Goal: Task Accomplishment & Management: Manage account settings

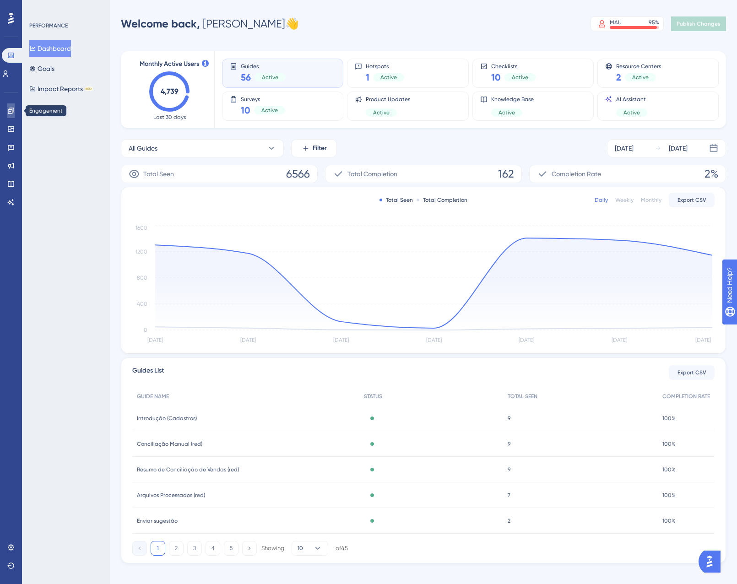
click at [11, 110] on icon at bounding box center [10, 110] width 7 height 7
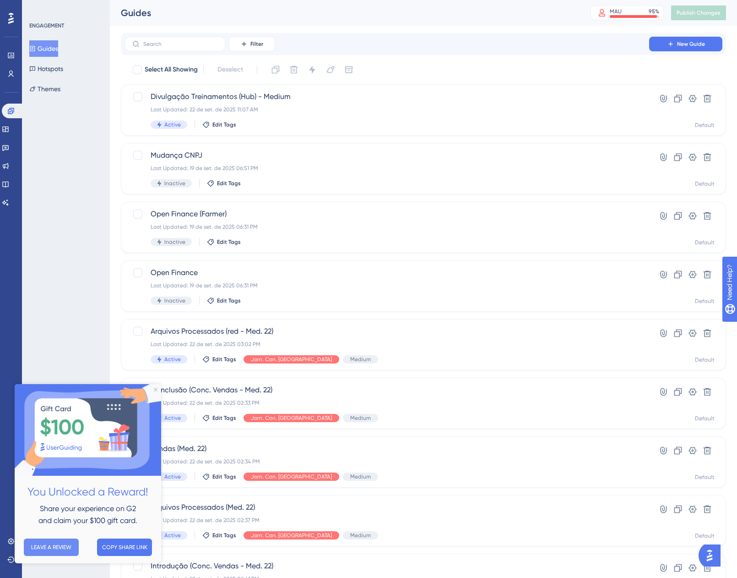
click at [67, 546] on button "LEAVE A REVIEW" at bounding box center [51, 546] width 55 height 17
click at [157, 389] on icon "Close Preview" at bounding box center [156, 389] width 4 height 4
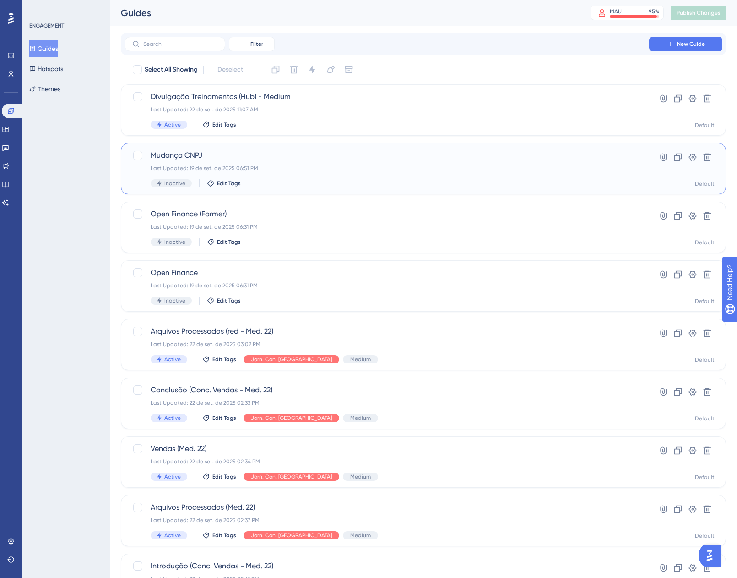
click at [324, 175] on div "Mudança CNPJ Last Updated: [DATE] 06:51 PM Inactive Edit Tags" at bounding box center [387, 169] width 473 height 38
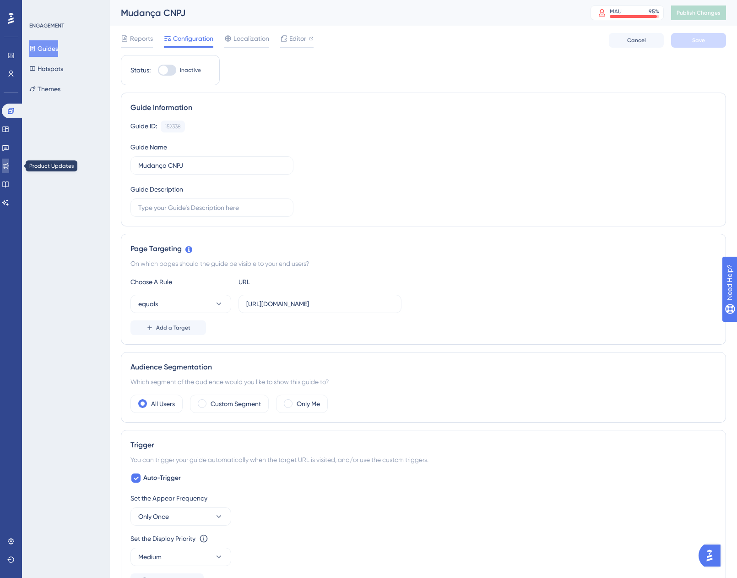
click at [9, 162] on link at bounding box center [5, 165] width 7 height 15
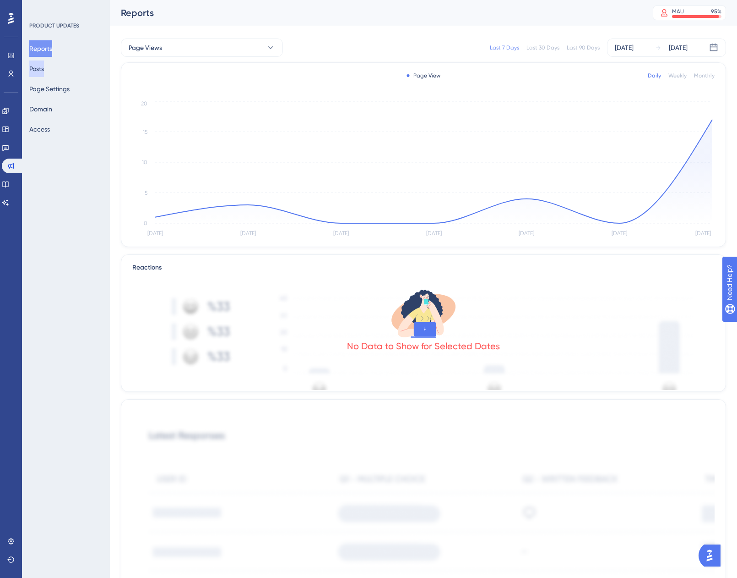
drag, startPoint x: 46, startPoint y: 70, endPoint x: 146, endPoint y: 86, distance: 101.6
click at [44, 70] on button "Posts" at bounding box center [36, 68] width 15 height 16
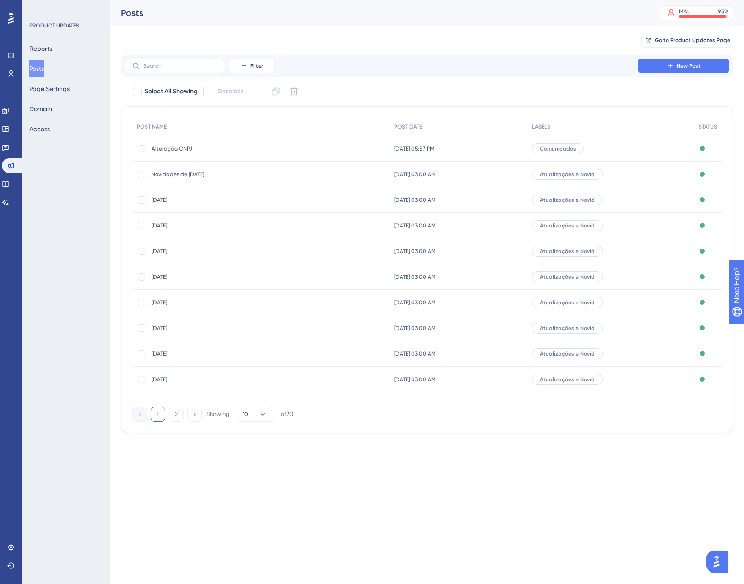
click at [177, 146] on span "Alteração CNPJ" at bounding box center [225, 148] width 147 height 7
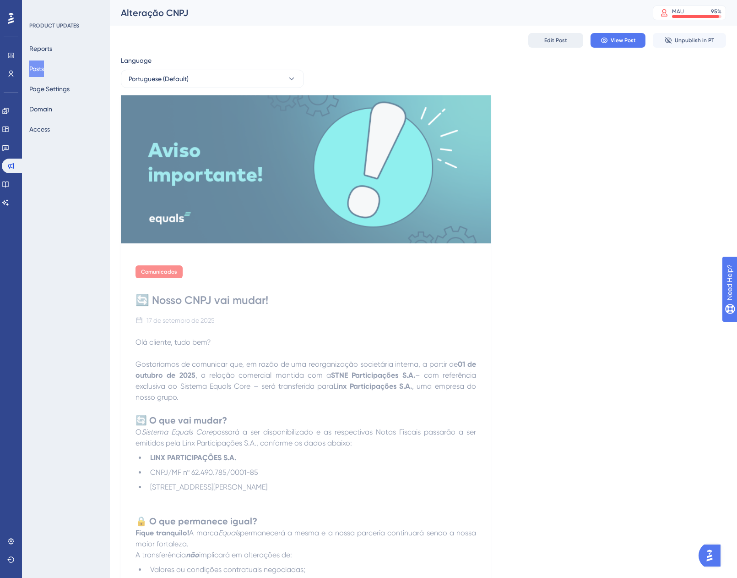
click at [554, 43] on span "Edit Post" at bounding box center [556, 40] width 23 height 7
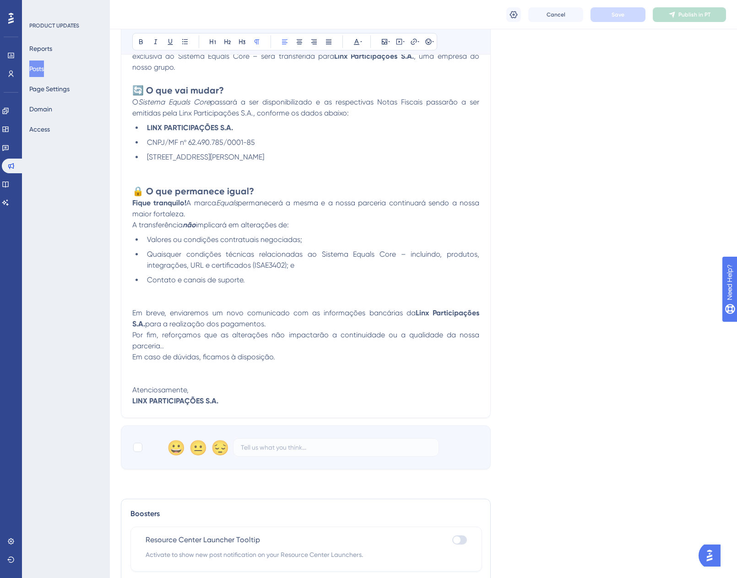
scroll to position [233, 0]
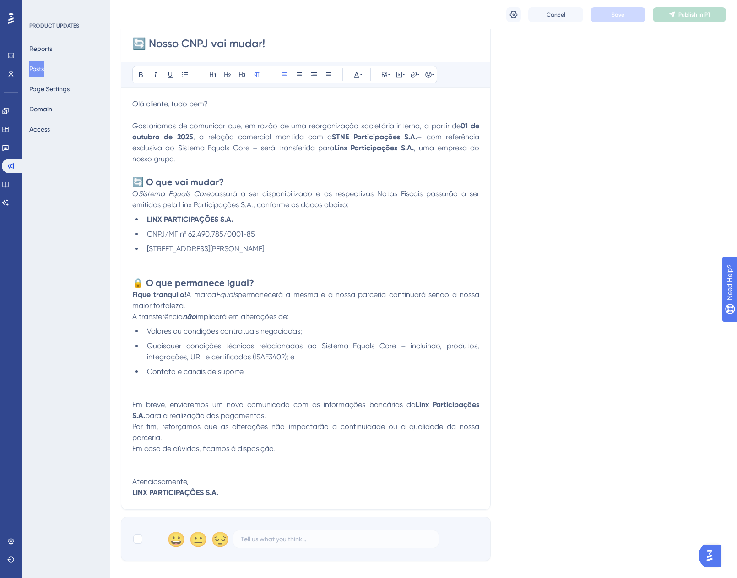
click at [202, 378] on p at bounding box center [305, 388] width 347 height 22
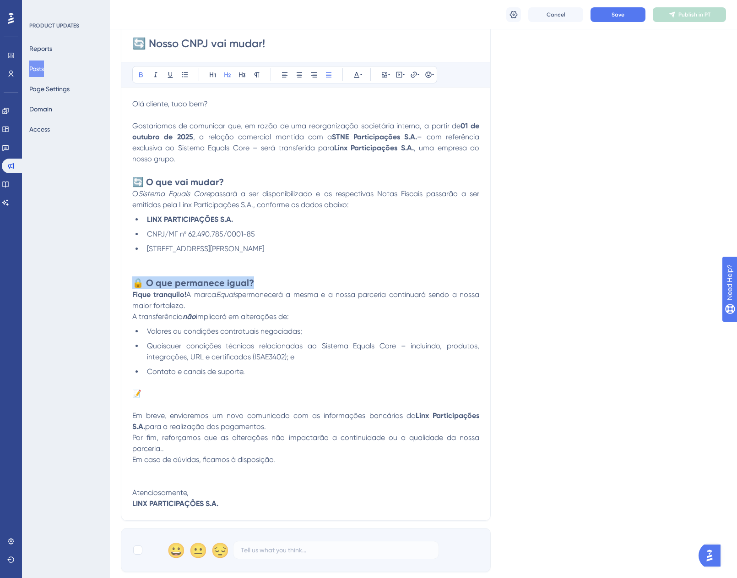
drag, startPoint x: 267, startPoint y: 284, endPoint x: 126, endPoint y: 279, distance: 141.2
click at [126, 279] on div "🔄 Nosso CNPJ vai mudar! Bold Italic Underline Bullet Point Heading 1 Heading 2 …" at bounding box center [306, 270] width 370 height 499
copy strong "🔒 O que permanece igual?"
click at [160, 397] on p "📝" at bounding box center [305, 399] width 347 height 22
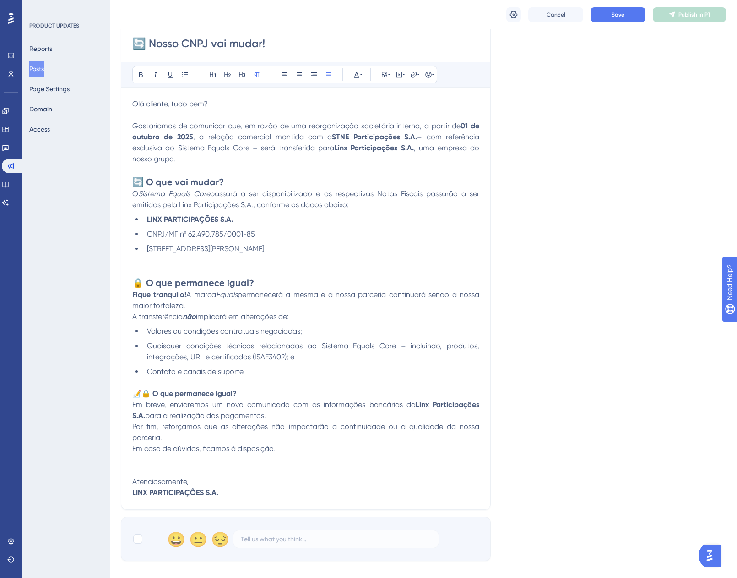
click at [186, 274] on p at bounding box center [305, 265] width 347 height 22
click at [355, 73] on icon at bounding box center [356, 74] width 7 height 7
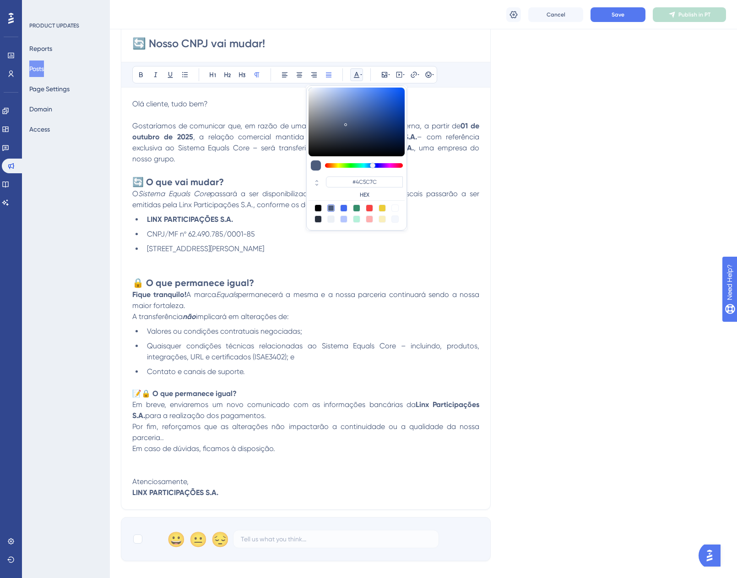
click at [355, 73] on icon at bounding box center [356, 74] width 7 height 7
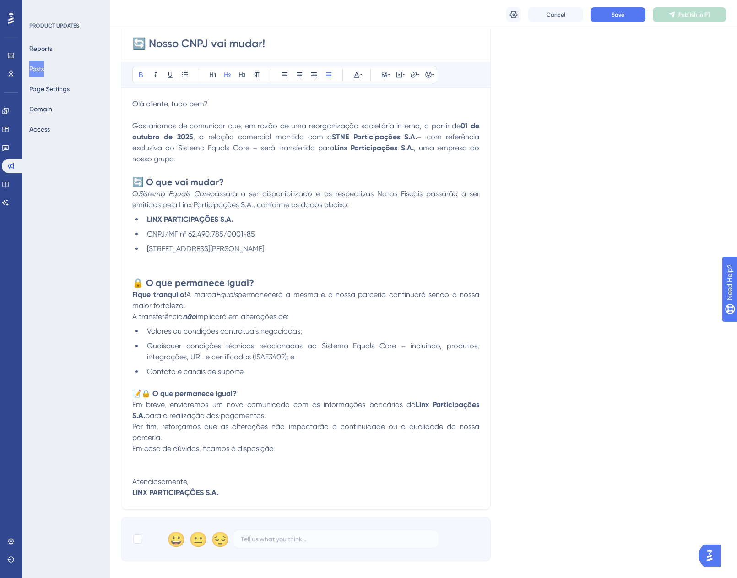
click at [189, 283] on strong "🔒 O que permanece igual?" at bounding box center [193, 282] width 122 height 11
click at [148, 393] on strong "🔒 O que permanece igual?" at bounding box center [189, 393] width 95 height 9
drag, startPoint x: 231, startPoint y: 395, endPoint x: 114, endPoint y: 391, distance: 117.3
click at [114, 391] on div "Performance Users Engagement Widgets Feedback Product Updates Knowledge Base AI…" at bounding box center [424, 258] width 628 height 982
click at [229, 76] on icon at bounding box center [227, 74] width 7 height 7
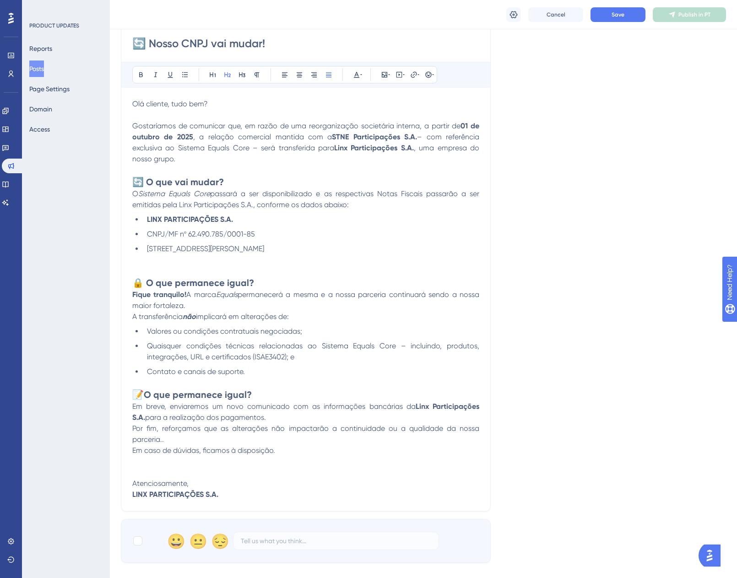
click at [264, 398] on h2 "📝 O que permanece igual?" at bounding box center [305, 394] width 347 height 13
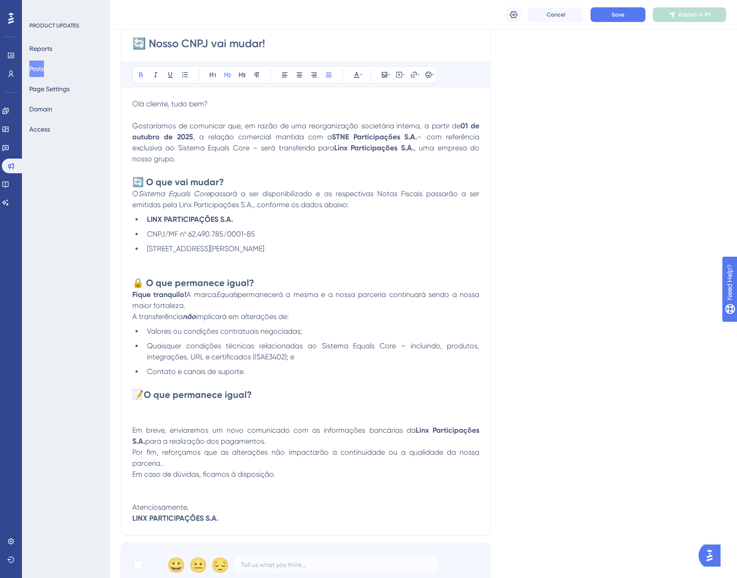
drag, startPoint x: 258, startPoint y: 396, endPoint x: 211, endPoint y: 392, distance: 47.8
click at [211, 392] on h2 "📝 O que permanece igual?" at bounding box center [305, 394] width 347 height 13
click at [236, 394] on strong "O que permanece igual?" at bounding box center [198, 394] width 108 height 11
drag, startPoint x: 255, startPoint y: 393, endPoint x: 150, endPoint y: 395, distance: 105.4
click at [150, 395] on h2 "📝 O que permanece igual?" at bounding box center [305, 394] width 347 height 13
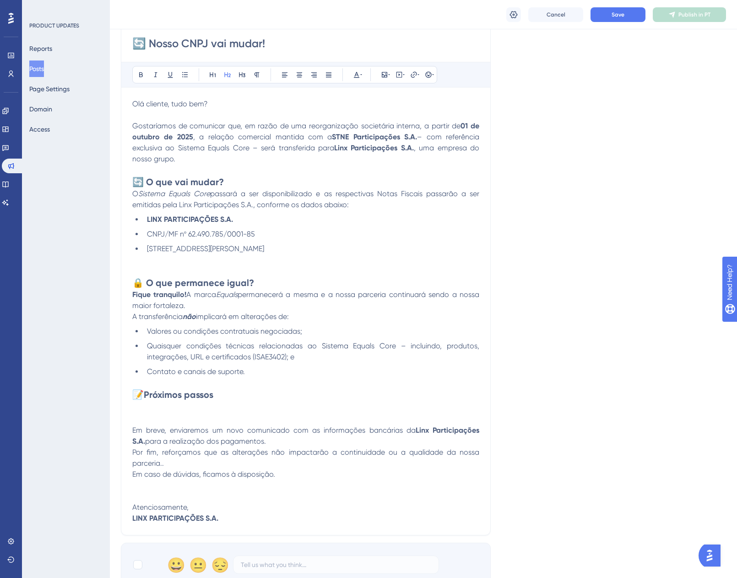
click at [158, 415] on p at bounding box center [305, 419] width 347 height 11
click at [153, 409] on h2 at bounding box center [305, 407] width 347 height 13
click at [184, 73] on icon at bounding box center [184, 74] width 5 height 5
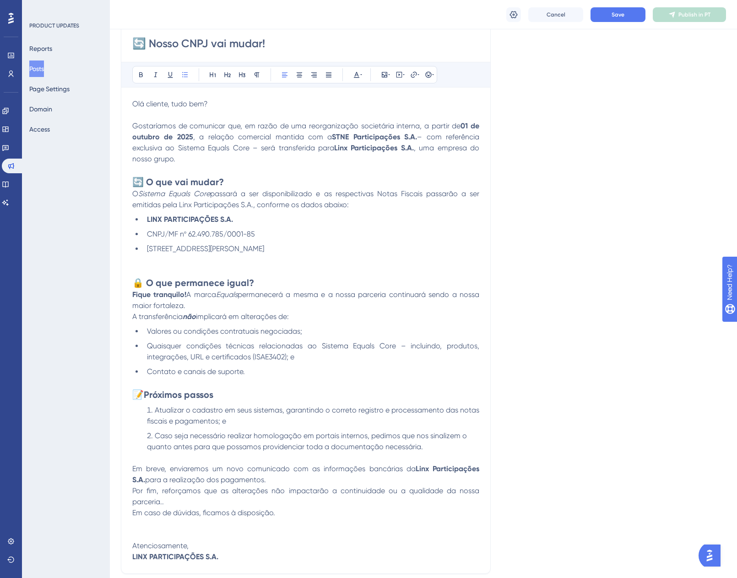
drag, startPoint x: 145, startPoint y: 413, endPoint x: 153, endPoint y: 409, distance: 8.8
click at [146, 412] on li "Atualizar o cadastro em seus sistemas, garantindo o correto registro e processa…" at bounding box center [311, 415] width 336 height 22
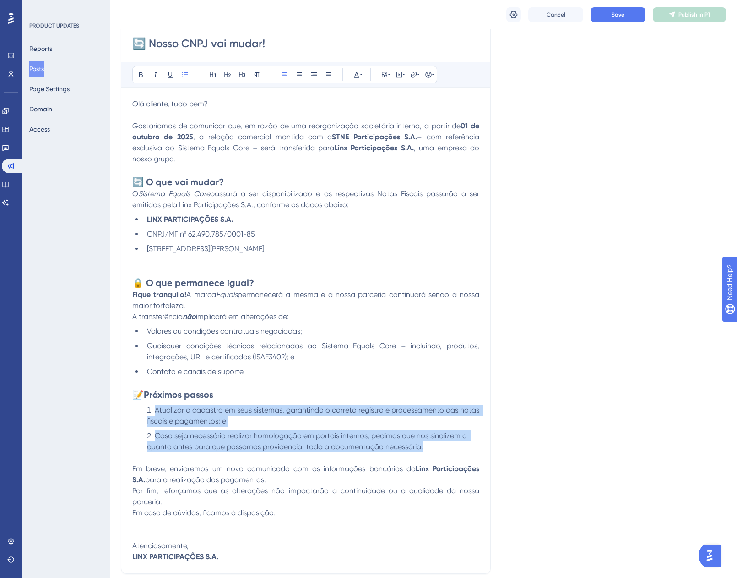
drag, startPoint x: 451, startPoint y: 448, endPoint x: 122, endPoint y: 413, distance: 330.2
click at [122, 413] on div "🔄 Nosso CNPJ vai mudar! Bold Italic Underline Bullet Point Heading 1 Heading 2 …" at bounding box center [306, 297] width 370 height 552
click at [187, 72] on icon at bounding box center [184, 74] width 5 height 5
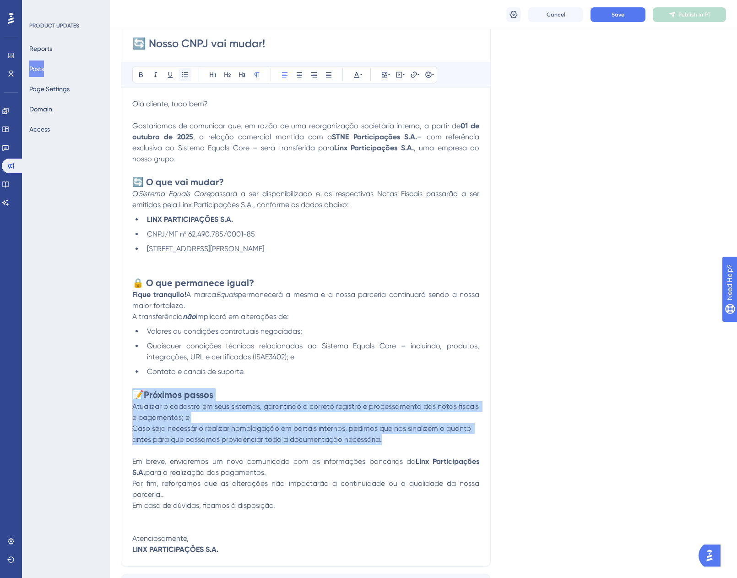
click at [187, 72] on icon at bounding box center [184, 74] width 5 height 5
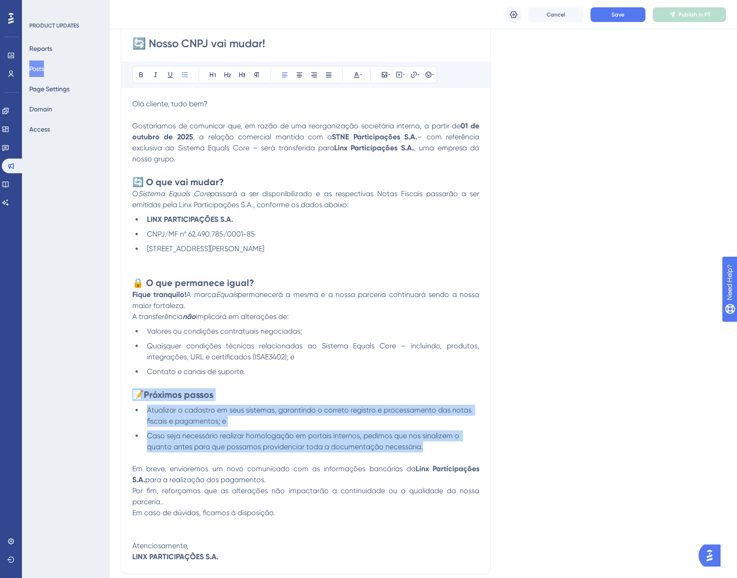
click at [251, 420] on li "Atualizar o cadastro em seus sistemas, garantindo o correto registro e processa…" at bounding box center [311, 415] width 336 height 22
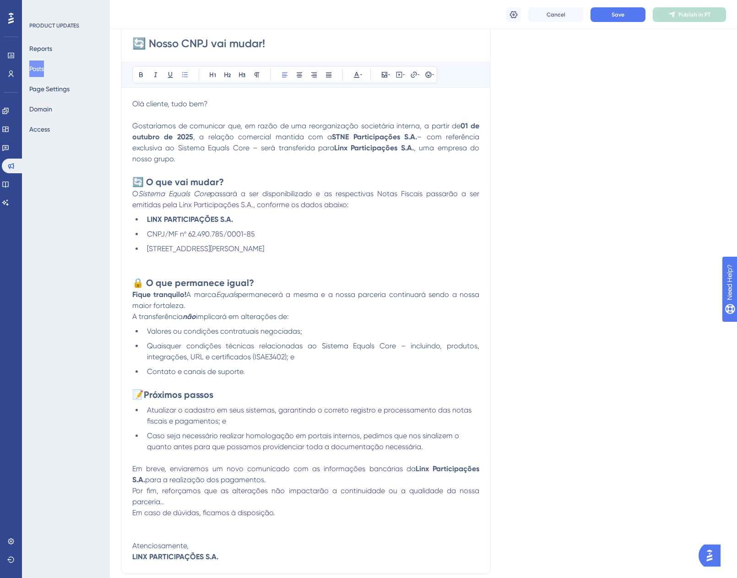
click at [448, 446] on li "Caso seja necessário realizar homologação em portais internos, pedimos que nos …" at bounding box center [311, 441] width 336 height 22
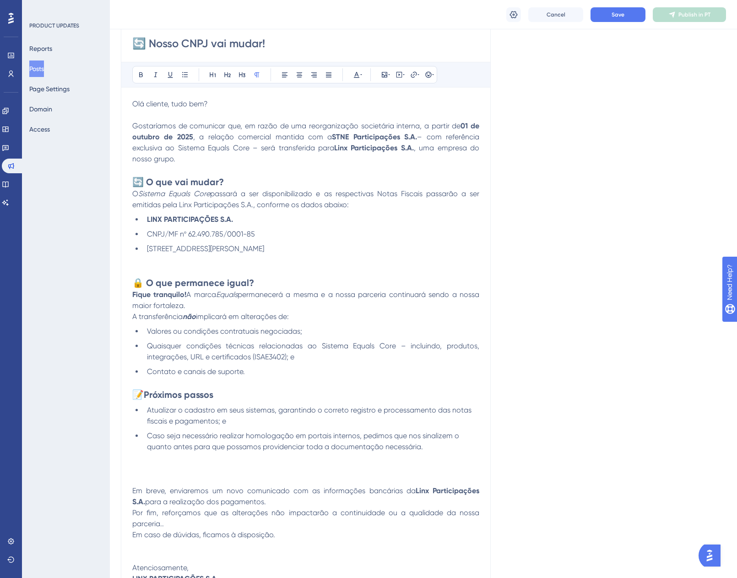
click at [178, 384] on p at bounding box center [305, 382] width 347 height 11
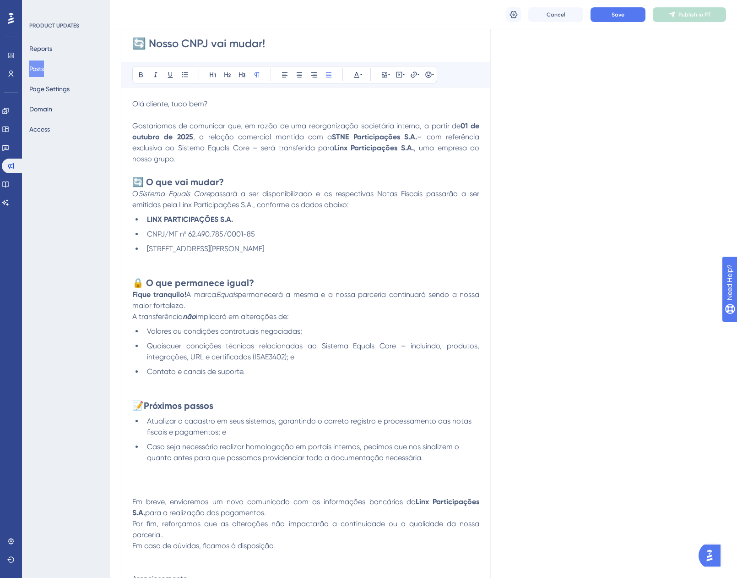
click at [140, 482] on p at bounding box center [305, 479] width 347 height 11
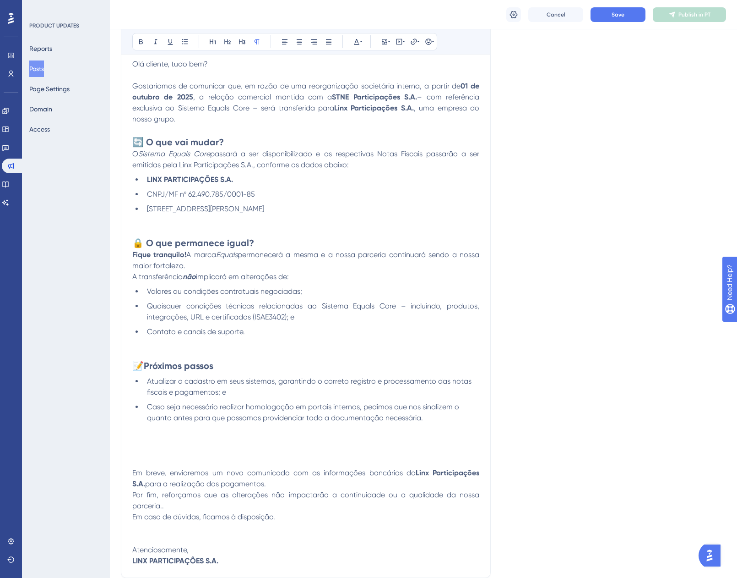
scroll to position [325, 0]
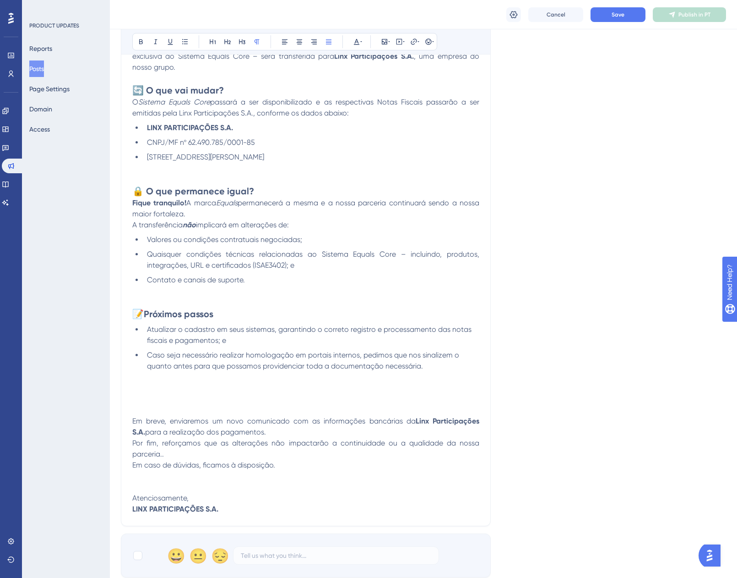
click at [283, 436] on p "Em breve, enviaremos um novo comunicado com as informações bancárias da Linx Pa…" at bounding box center [305, 426] width 347 height 22
drag, startPoint x: 284, startPoint y: 435, endPoint x: 96, endPoint y: 420, distance: 188.4
click at [110, 420] on div "Performance Users Engagement Widgets Feedback Product Updates Knowledge Base AI…" at bounding box center [424, 220] width 628 height 1090
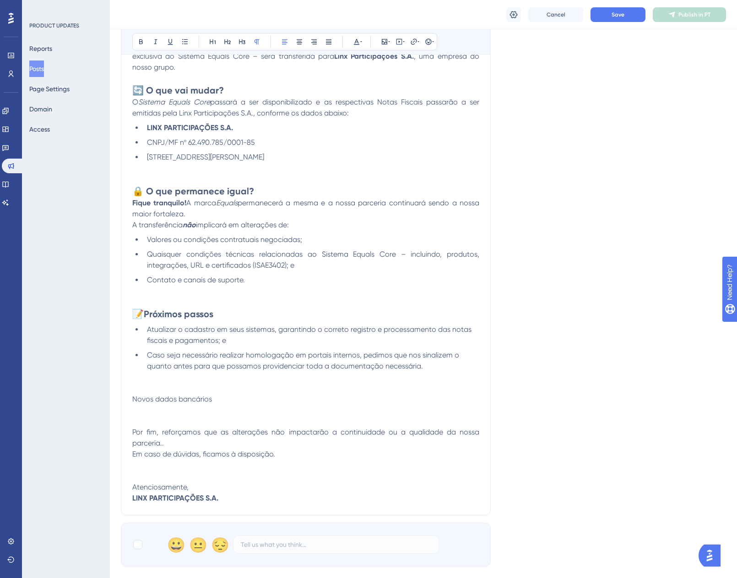
click at [136, 395] on span "Novos dados bancários" at bounding box center [172, 398] width 80 height 9
drag, startPoint x: 227, startPoint y: 398, endPoint x: 120, endPoint y: 394, distance: 106.8
click at [120, 394] on div "Performance Users Engagement Widgets Feedback Product Updates Knowledge Base AI…" at bounding box center [424, 214] width 628 height 1079
click at [230, 43] on icon at bounding box center [227, 41] width 7 height 7
click at [147, 40] on button at bounding box center [141, 41] width 13 height 13
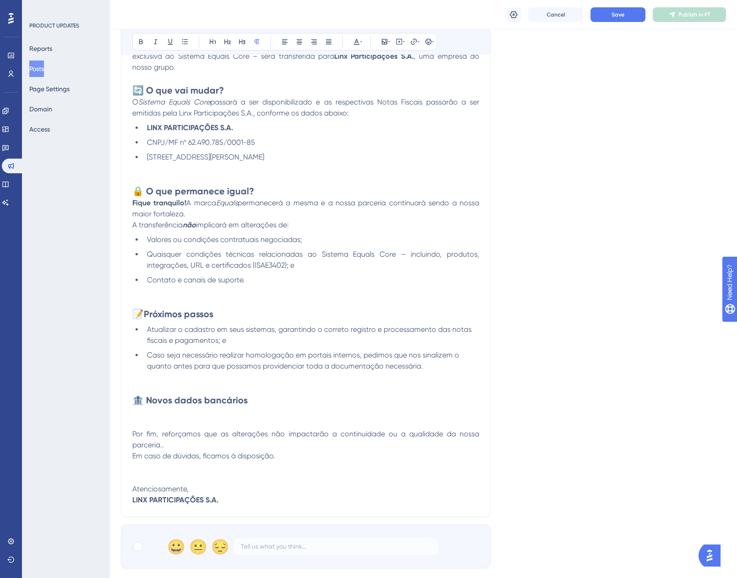
click at [262, 385] on p at bounding box center [305, 387] width 347 height 11
click at [274, 403] on h2 "🏦 Novos dados bancários" at bounding box center [305, 399] width 347 height 13
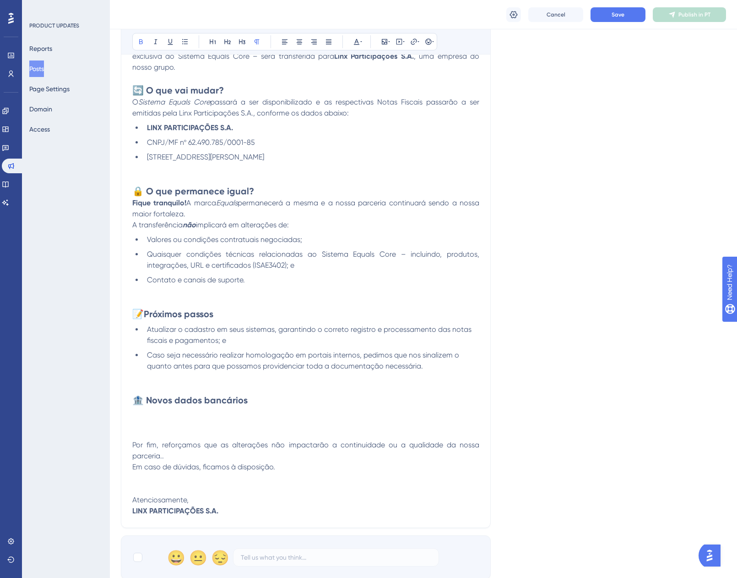
click at [138, 416] on p at bounding box center [305, 411] width 347 height 11
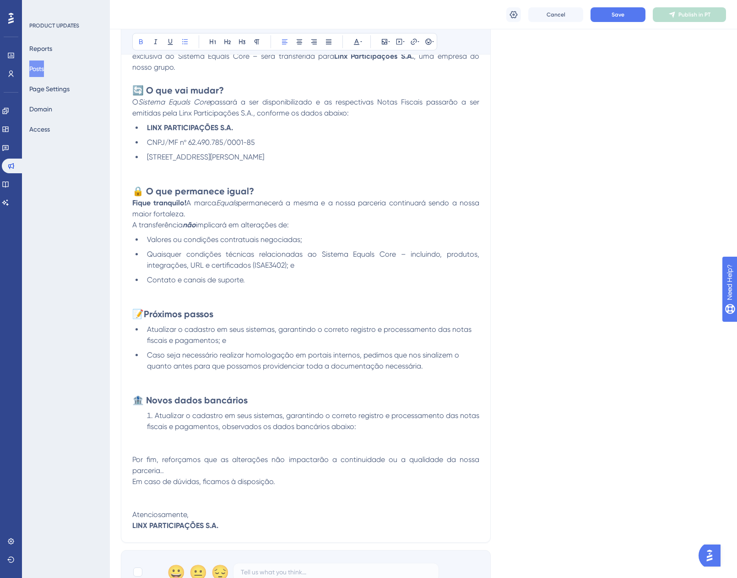
click at [156, 415] on span "Atualizar o cadastro em seus sistemas, garantindo o correto registro e processa…" at bounding box center [314, 421] width 334 height 20
click at [181, 38] on button at bounding box center [185, 41] width 13 height 13
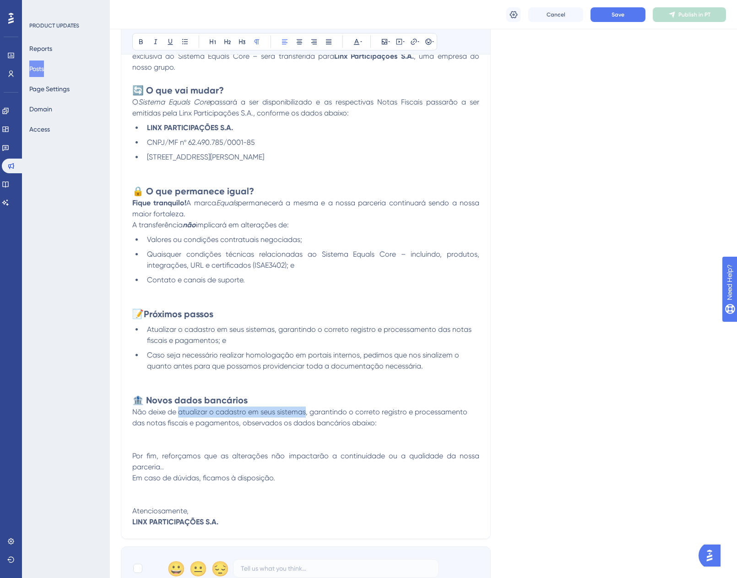
drag, startPoint x: 180, startPoint y: 410, endPoint x: 306, endPoint y: 410, distance: 126.4
click at [306, 410] on span "Não deixe de atualizar o cadastro em seus sistemas, garantindo o correto regist…" at bounding box center [300, 417] width 337 height 20
click at [139, 44] on icon at bounding box center [140, 41] width 7 height 7
click at [397, 419] on p "Não deixe de atualizar o cadastro em seus sistemas , garantindo o correto regis…" at bounding box center [305, 417] width 347 height 22
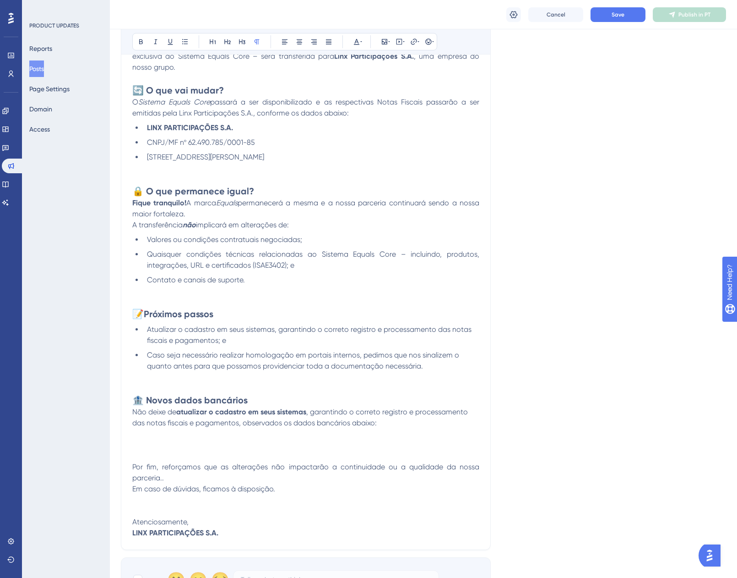
click at [230, 430] on p at bounding box center [305, 433] width 347 height 11
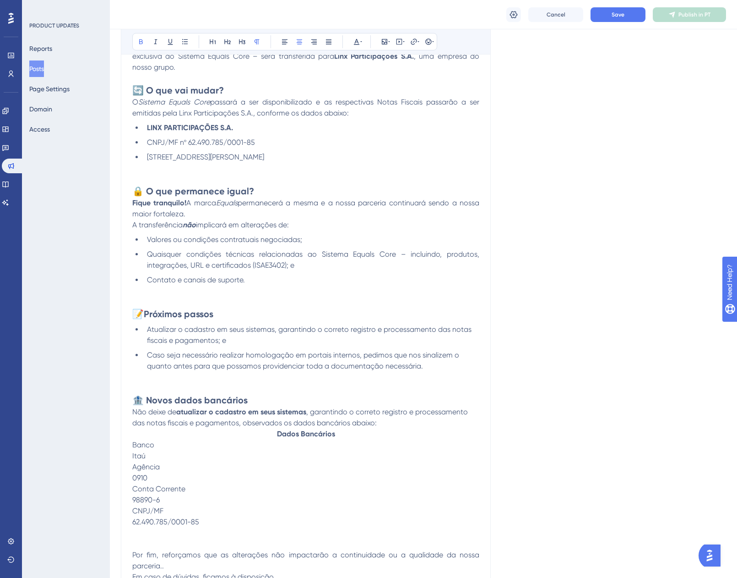
click at [278, 433] on strong "Dados Bancários" at bounding box center [306, 433] width 58 height 9
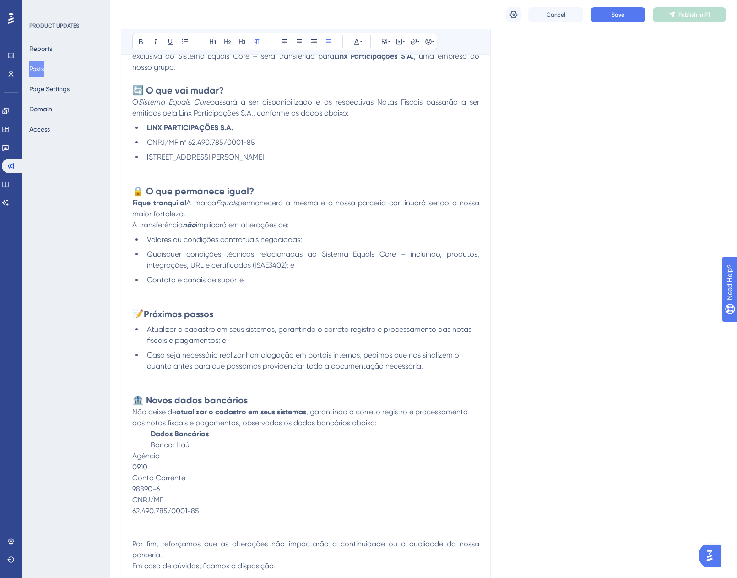
click at [150, 433] on p "Dados Bancários" at bounding box center [305, 433] width 347 height 11
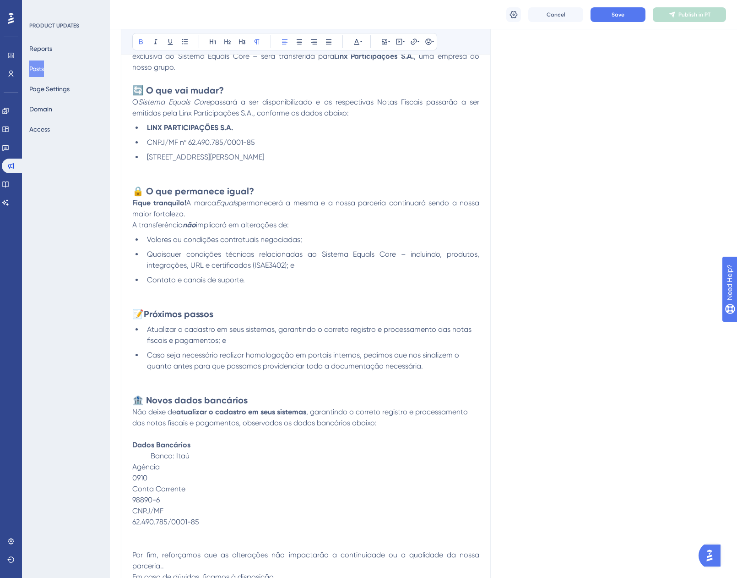
click at [365, 44] on div "Bold Italic Underline Bullet Point Heading 1 Heading 2 Heading 3 Normal Align L…" at bounding box center [284, 41] width 305 height 17
click at [359, 43] on icon at bounding box center [356, 42] width 5 height 6
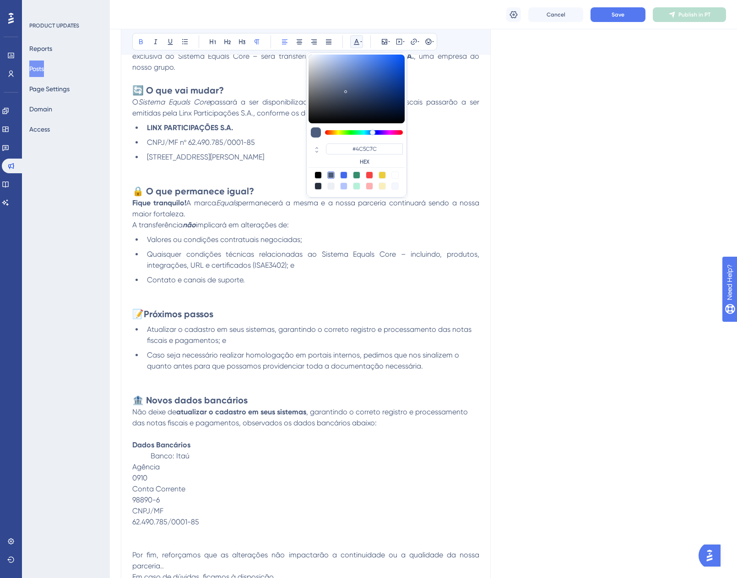
click at [358, 43] on icon at bounding box center [356, 42] width 5 height 6
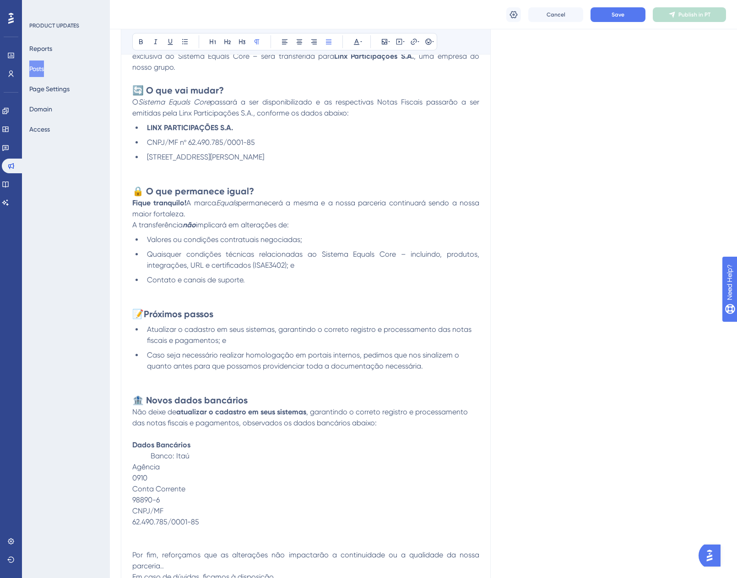
click at [151, 451] on p "Banco: Itaú" at bounding box center [305, 455] width 347 height 11
drag, startPoint x: 206, startPoint y: 522, endPoint x: 186, endPoint y: 519, distance: 19.4
click at [186, 519] on p "62.490.785/0001-85" at bounding box center [305, 521] width 347 height 11
click at [131, 478] on div "🔄 Nosso CNPJ vai mudar! Bold Italic Underline Bullet Point Heading 1 Heading 2 …" at bounding box center [306, 283] width 370 height 708
click at [134, 475] on span "0910" at bounding box center [139, 477] width 15 height 9
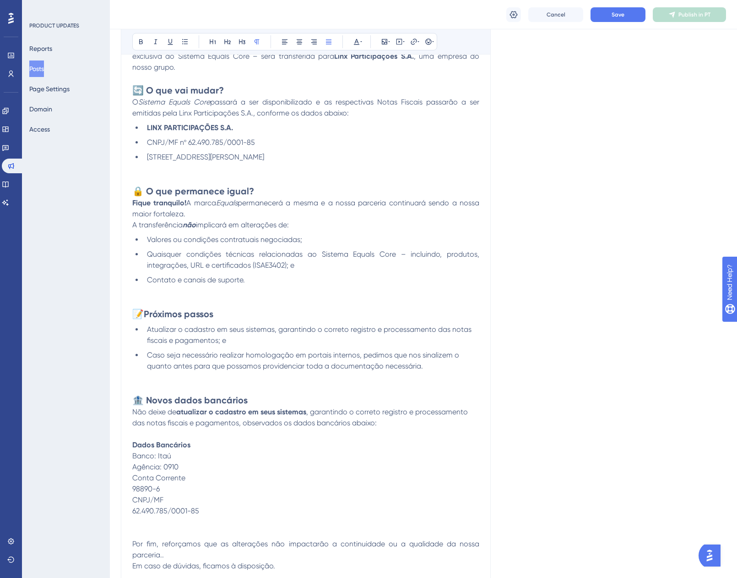
click at [135, 487] on span "98890-6" at bounding box center [145, 488] width 27 height 9
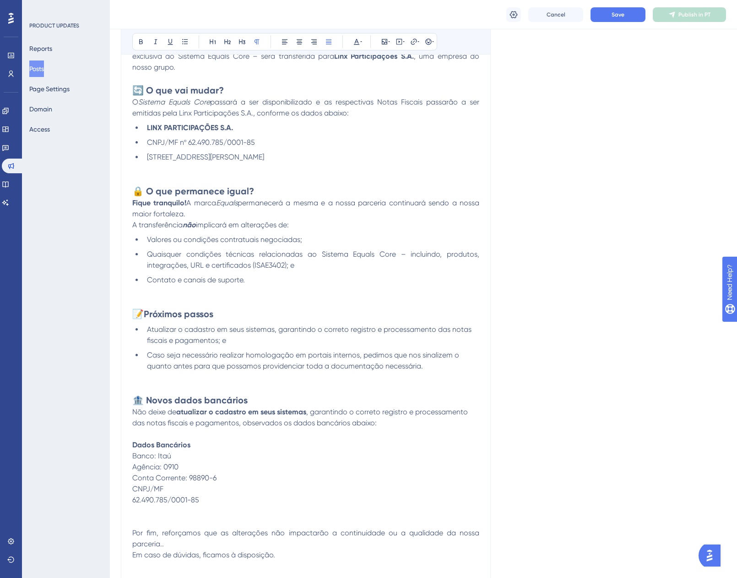
click at [131, 498] on div "🔄 Nosso CNPJ vai mudar! Bold Italic Underline Bullet Point Heading 1 Heading 2 …" at bounding box center [306, 272] width 370 height 686
click at [135, 498] on span "62.490.785/0001-85" at bounding box center [165, 499] width 67 height 9
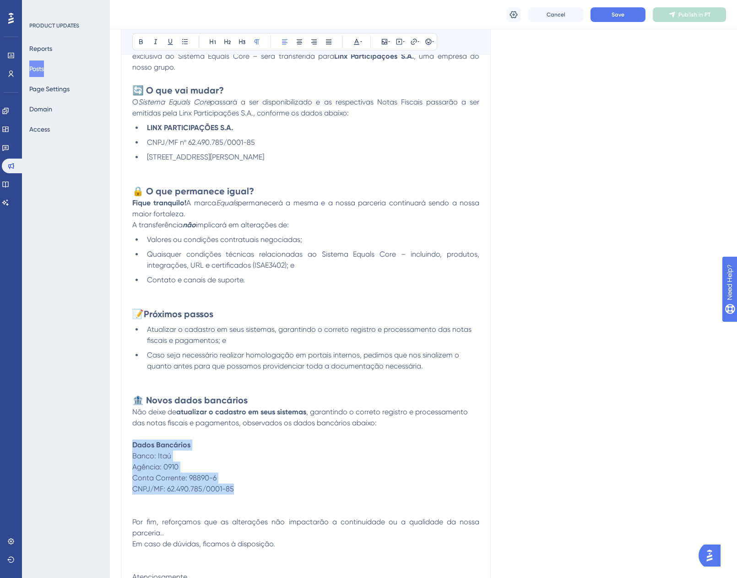
drag, startPoint x: 252, startPoint y: 486, endPoint x: 91, endPoint y: 448, distance: 166.2
click at [110, 448] on div "Performance Users Engagement Widgets Feedback Product Updates Knowledge Base AI…" at bounding box center [424, 259] width 628 height 1168
click at [184, 41] on icon at bounding box center [184, 41] width 7 height 7
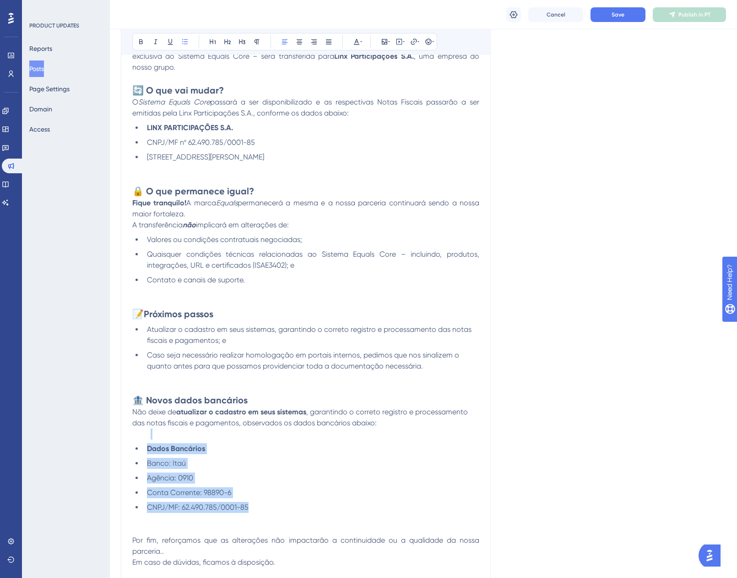
click at [150, 464] on span "Banco: Itaú" at bounding box center [166, 462] width 39 height 9
click at [399, 420] on p "Não deixe de atualizar o cadastro em seus sistemas , garantindo o correto regis…" at bounding box center [305, 417] width 347 height 22
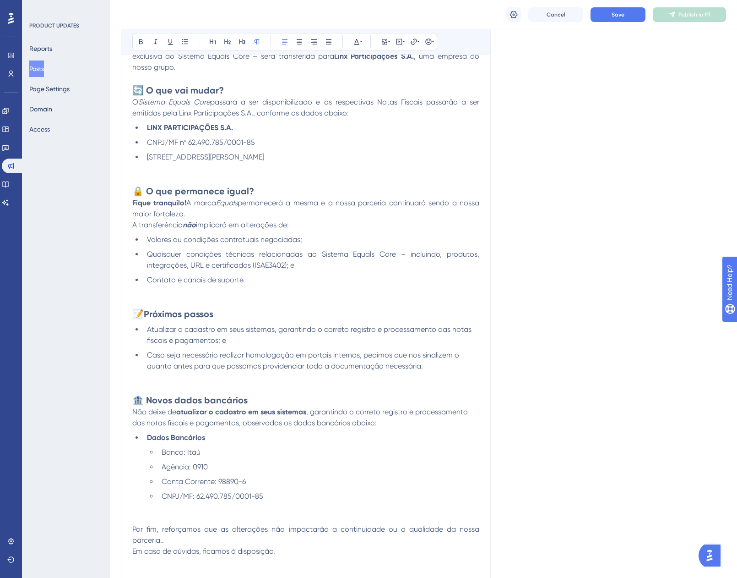
click at [376, 479] on li "Conta Corrente: 98890-6" at bounding box center [319, 481] width 322 height 11
click at [652, 428] on div "Language Portuguese (Default) Insert an Image Delete 🔄 Nosso CNPJ vai mudar! Bo…" at bounding box center [424, 198] width 606 height 929
click at [132, 410] on span "Não deixe de" at bounding box center [154, 411] width 44 height 9
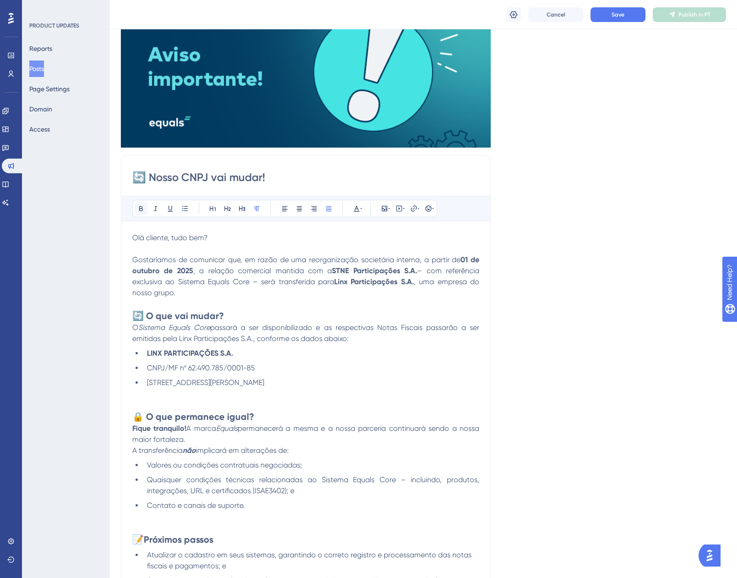
scroll to position [4, 0]
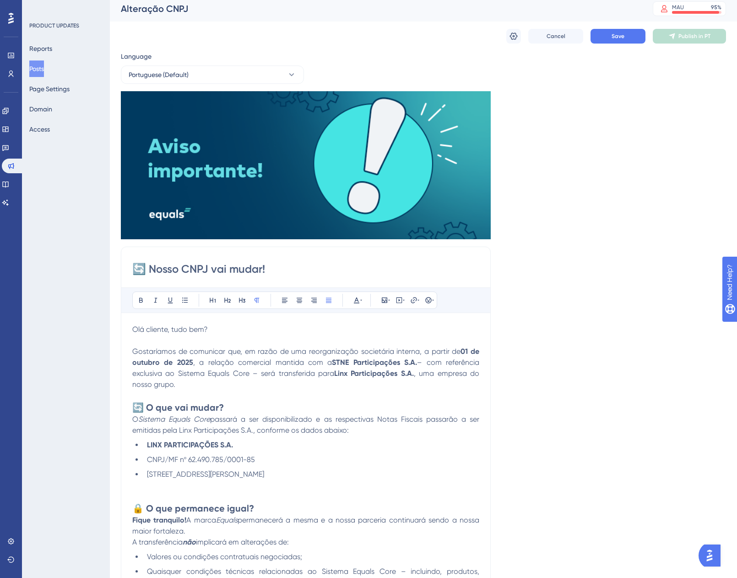
drag, startPoint x: 251, startPoint y: 425, endPoint x: 130, endPoint y: 317, distance: 161.5
click at [331, 301] on icon at bounding box center [328, 300] width 5 height 5
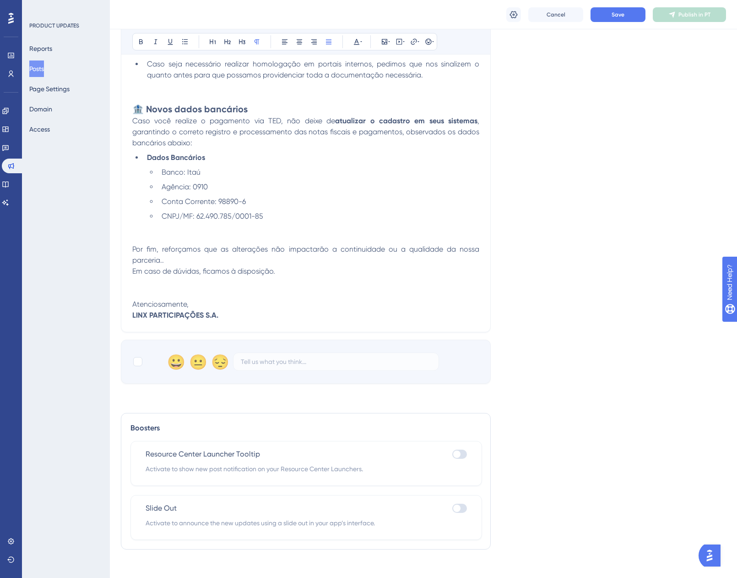
scroll to position [624, 0]
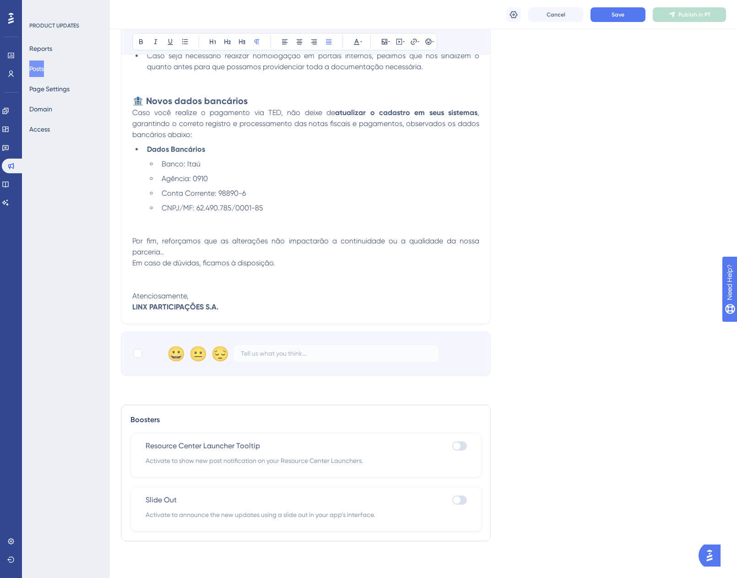
click at [413, 449] on div "Resource Center Launcher Tooltip" at bounding box center [307, 445] width 322 height 11
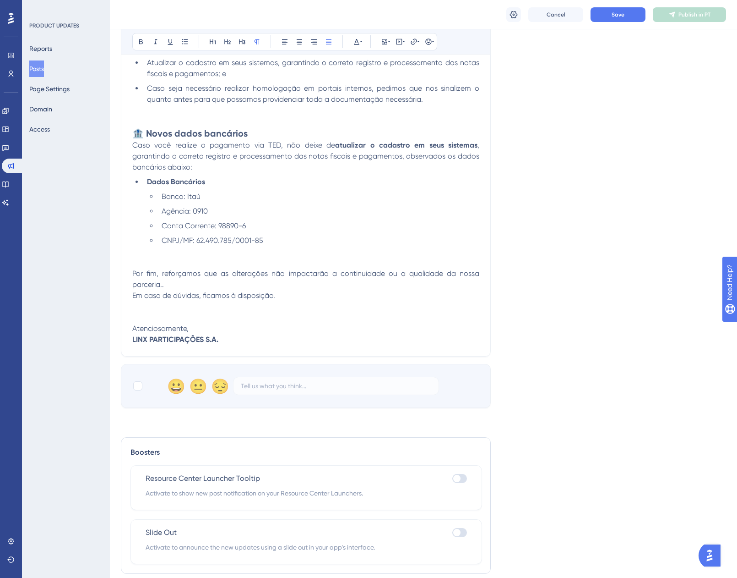
scroll to position [486, 0]
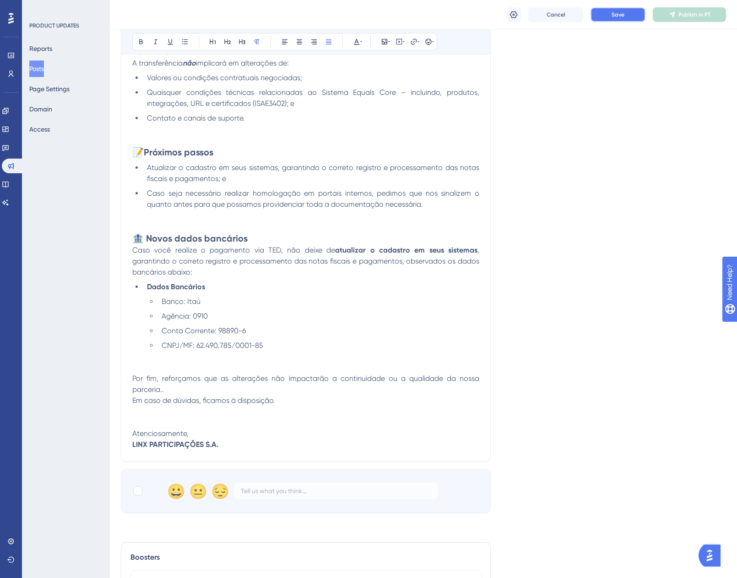
click at [637, 17] on button "Save" at bounding box center [618, 14] width 55 height 15
click at [134, 363] on p at bounding box center [305, 367] width 347 height 11
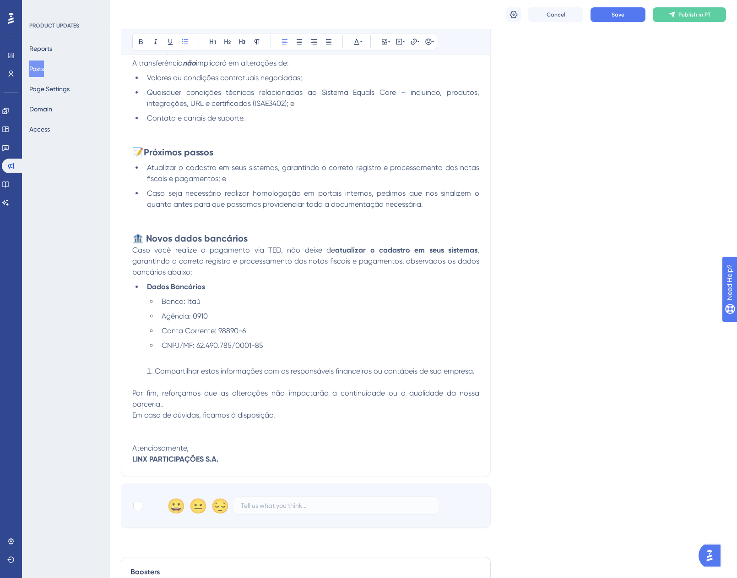
click at [149, 364] on div "Olá cliente, tudo bem? Gostaríamos de comunicar que, em razão de uma reorganiza…" at bounding box center [305, 154] width 347 height 619
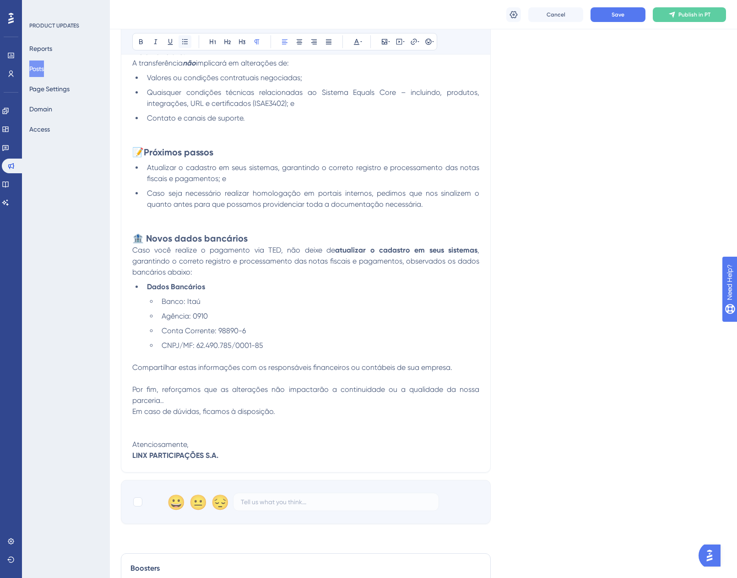
click at [186, 42] on icon at bounding box center [184, 41] width 7 height 7
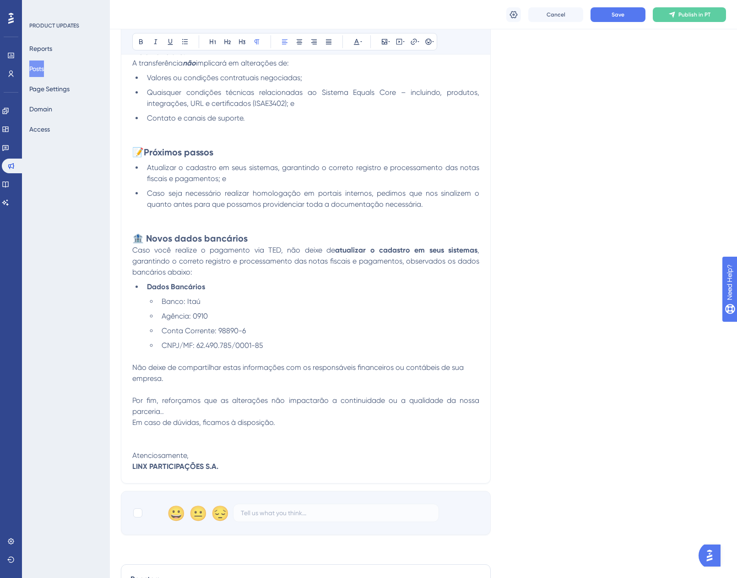
click at [93, 387] on div "PRODUCT UPDATES Reports Posts Page Settings Domain Access" at bounding box center [66, 289] width 88 height 578
click at [151, 388] on p at bounding box center [305, 389] width 347 height 11
click at [79, 380] on div "PRODUCT UPDATES Reports Posts Page Settings Domain Access" at bounding box center [66, 289] width 88 height 578
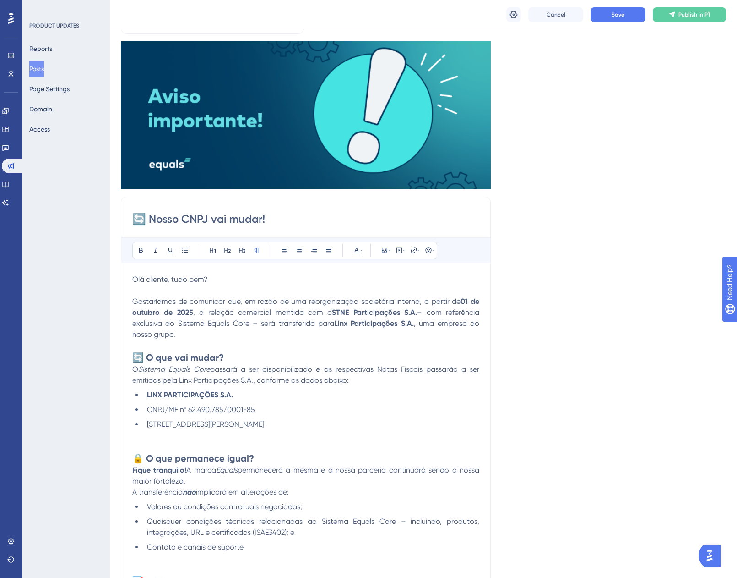
scroll to position [0, 0]
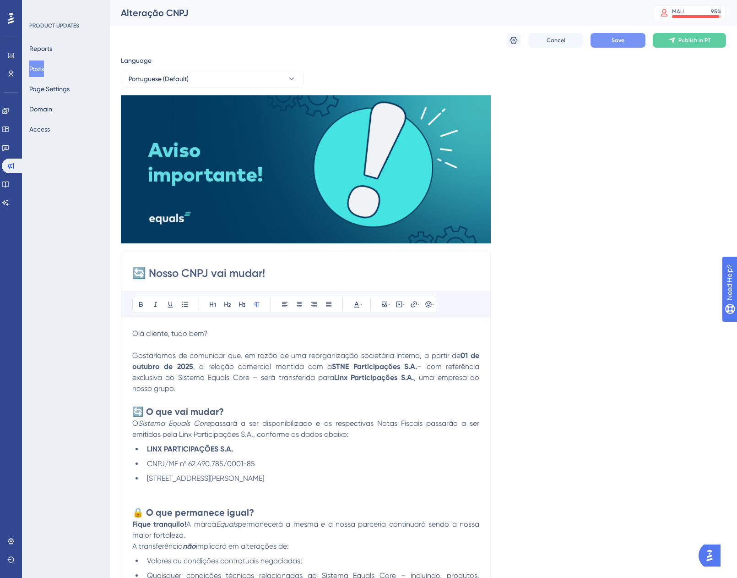
click at [602, 41] on button "Save" at bounding box center [618, 40] width 55 height 15
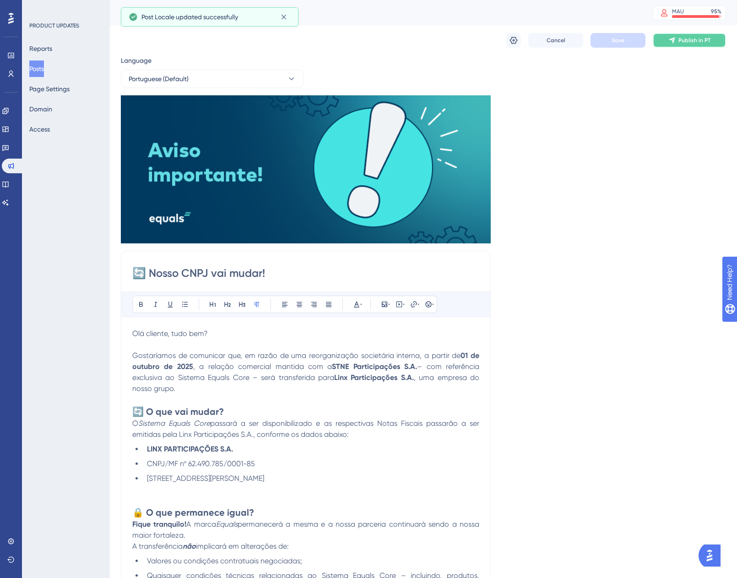
click at [668, 38] on button "Publish in PT" at bounding box center [689, 40] width 73 height 15
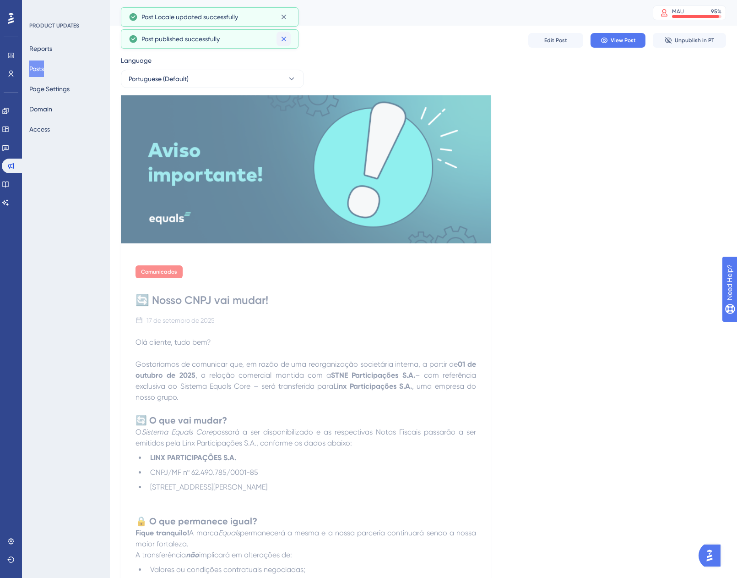
click at [283, 41] on icon at bounding box center [283, 38] width 9 height 9
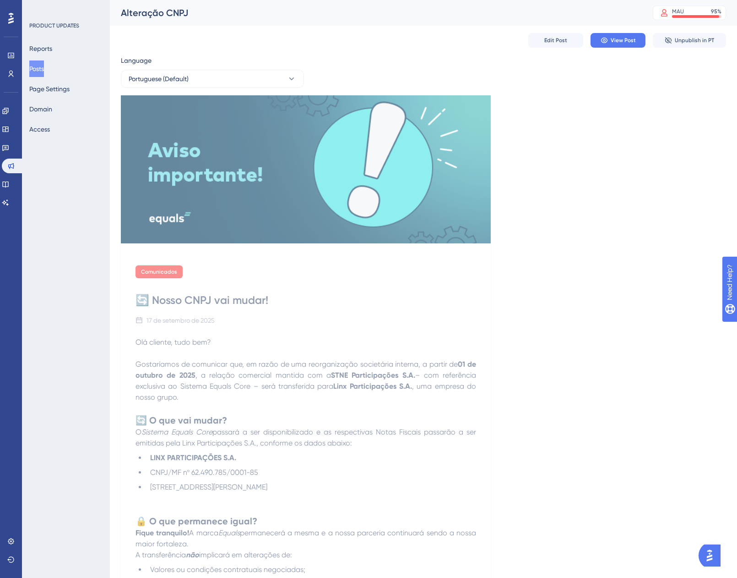
click at [547, 48] on div "Edit Post View Post Unpublish in PT" at bounding box center [424, 40] width 606 height 29
click at [548, 43] on span "Edit Post" at bounding box center [556, 40] width 23 height 7
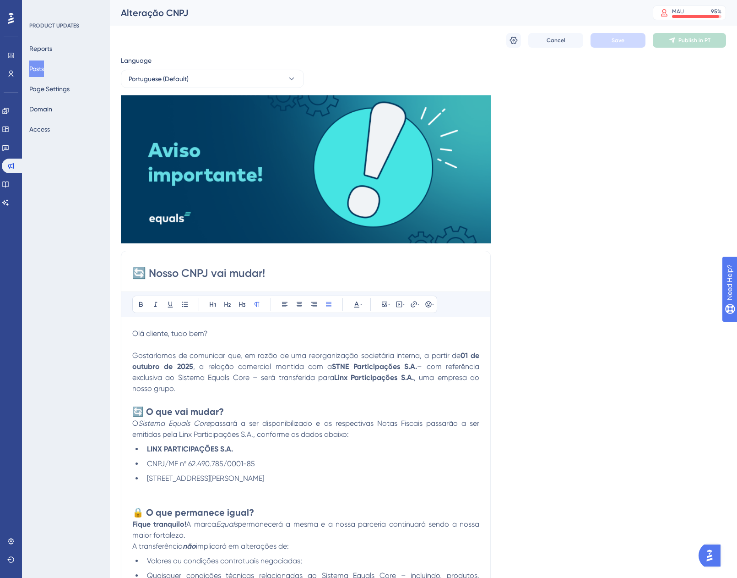
scroll to position [369, 0]
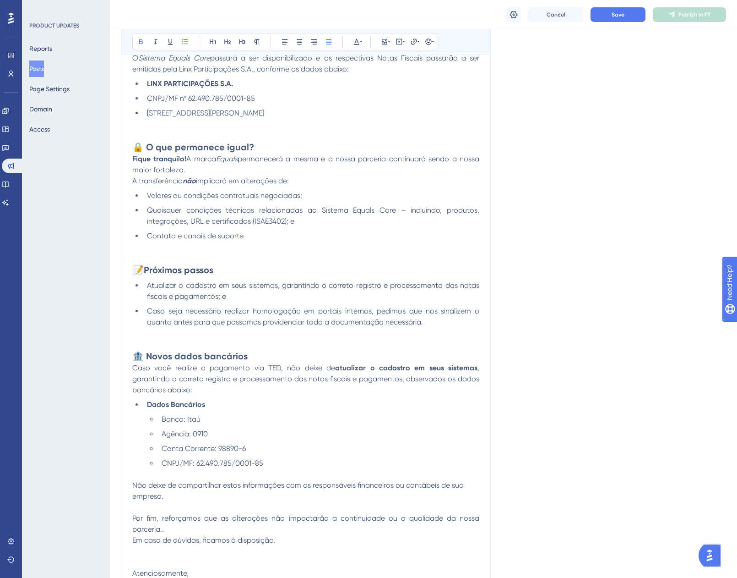
click at [145, 405] on li "Dados Bancários" at bounding box center [311, 404] width 336 height 11
click at [629, 21] on button "Save" at bounding box center [618, 14] width 55 height 15
click at [667, 12] on button "Publish in PT" at bounding box center [689, 14] width 73 height 15
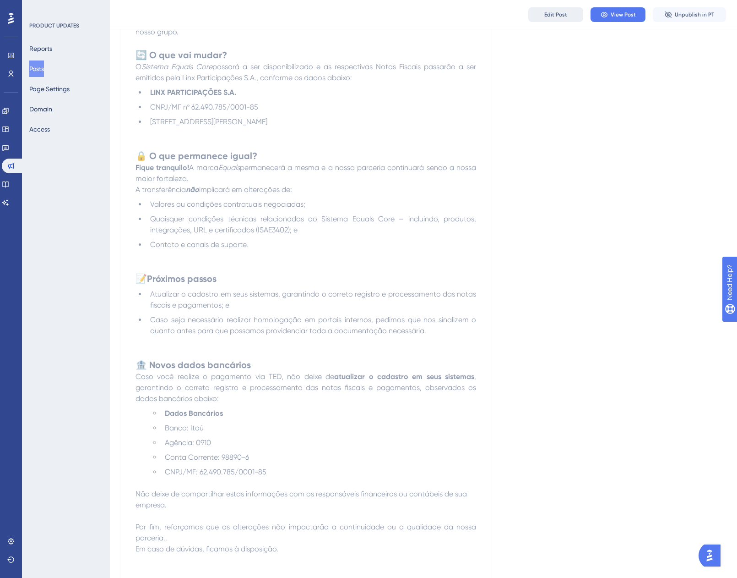
click at [547, 13] on span "Edit Post" at bounding box center [556, 14] width 23 height 7
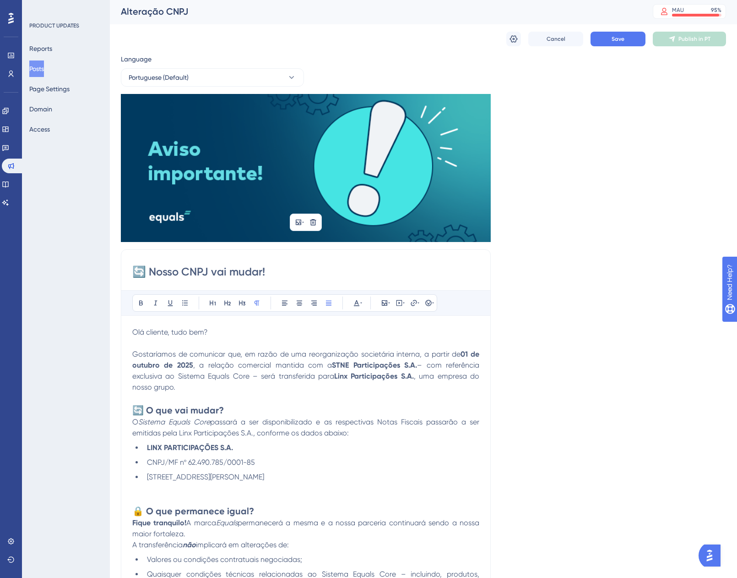
scroll to position [0, 0]
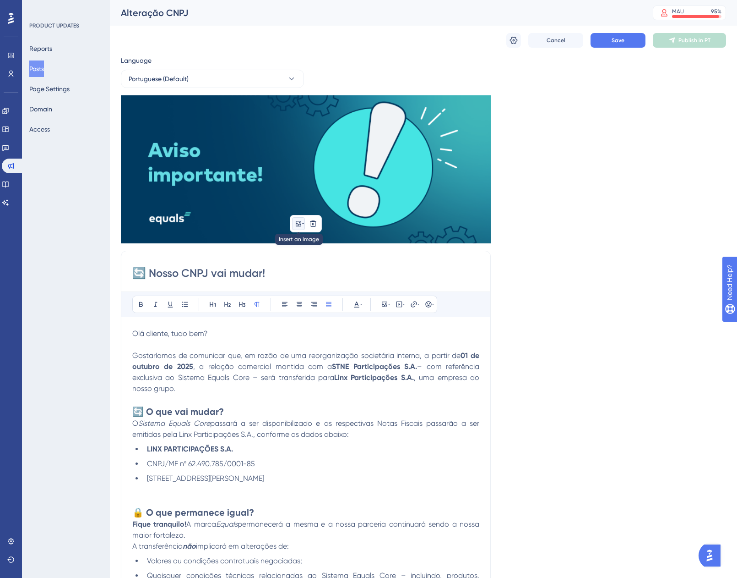
click at [298, 224] on icon at bounding box center [298, 223] width 5 height 5
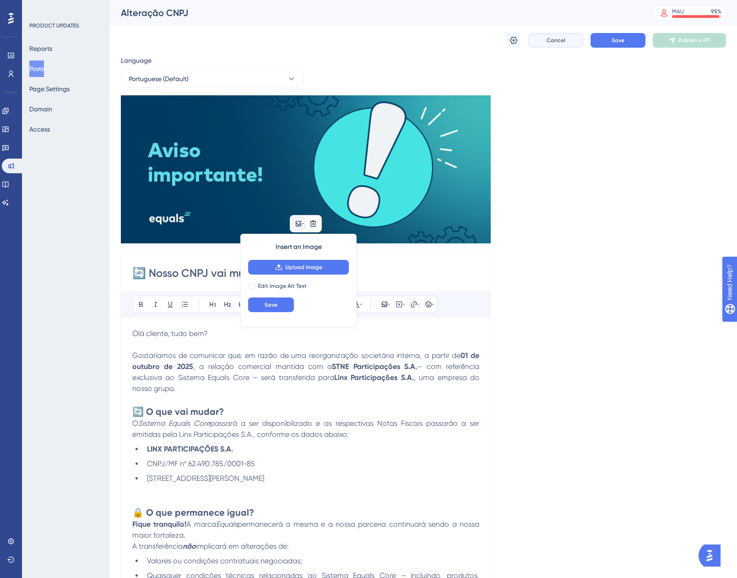
click at [569, 37] on button "Cancel" at bounding box center [556, 40] width 55 height 15
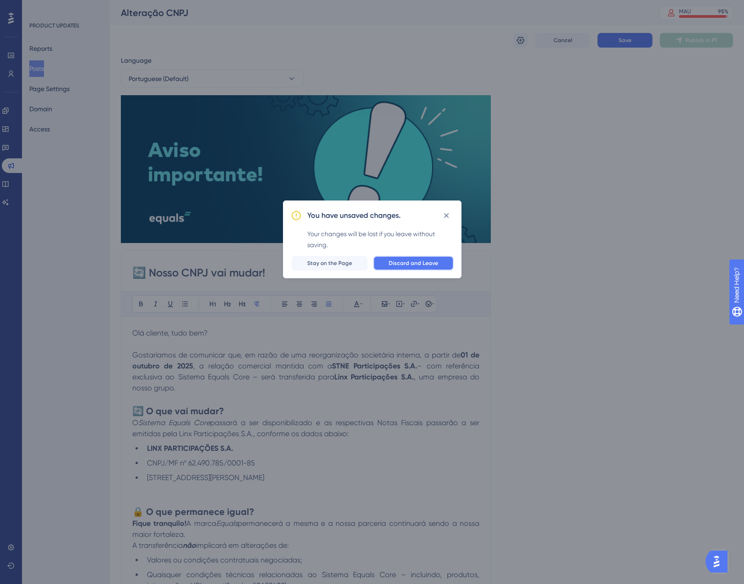
click at [411, 263] on span "Discard and Leave" at bounding box center [413, 263] width 49 height 7
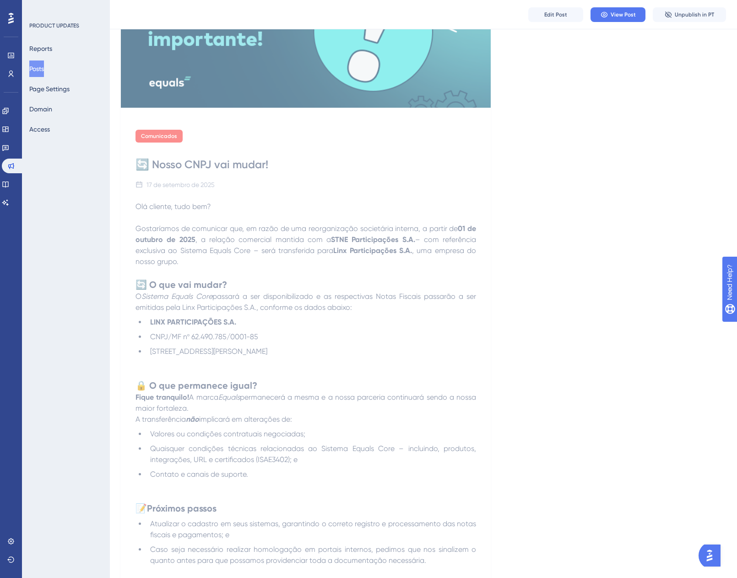
scroll to position [183, 0]
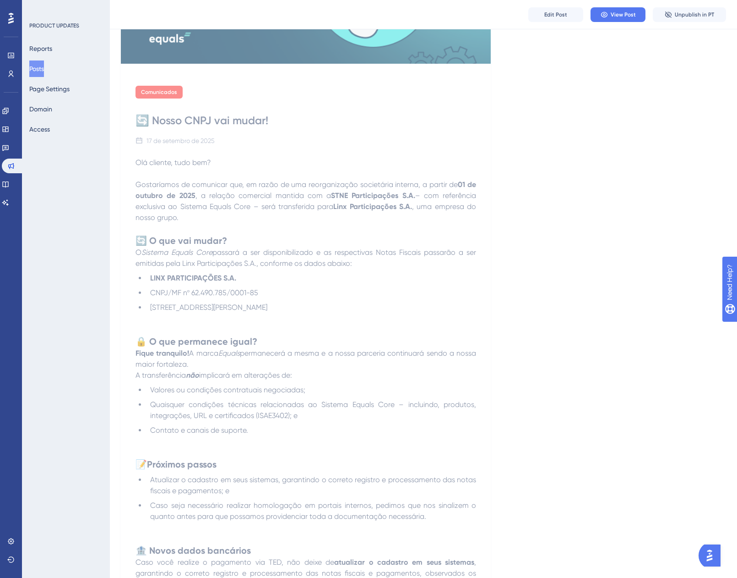
click at [141, 466] on span "📝" at bounding box center [141, 463] width 11 height 11
drag, startPoint x: 144, startPoint y: 463, endPoint x: 135, endPoint y: 465, distance: 9.9
click at [135, 465] on div "Comunicados 🔄 Nosso CNPJ vai mudar! [DATE] Olá cliente, tudo bem? Gostaríamos d…" at bounding box center [306, 435] width 370 height 729
copy span "📝"
click at [539, 12] on button "Edit Post" at bounding box center [556, 14] width 55 height 15
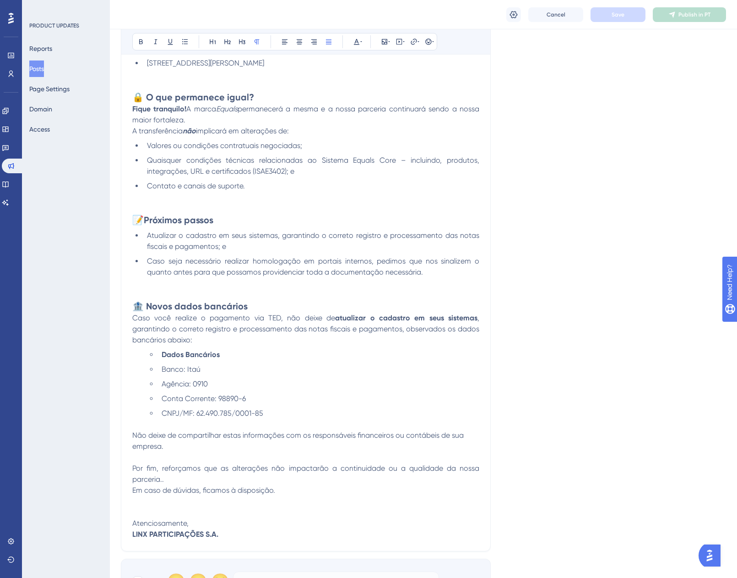
scroll to position [418, 0]
click at [436, 277] on li "Caso seja necessário realizar homologação em portais internos, pedimos que nos …" at bounding box center [311, 267] width 336 height 22
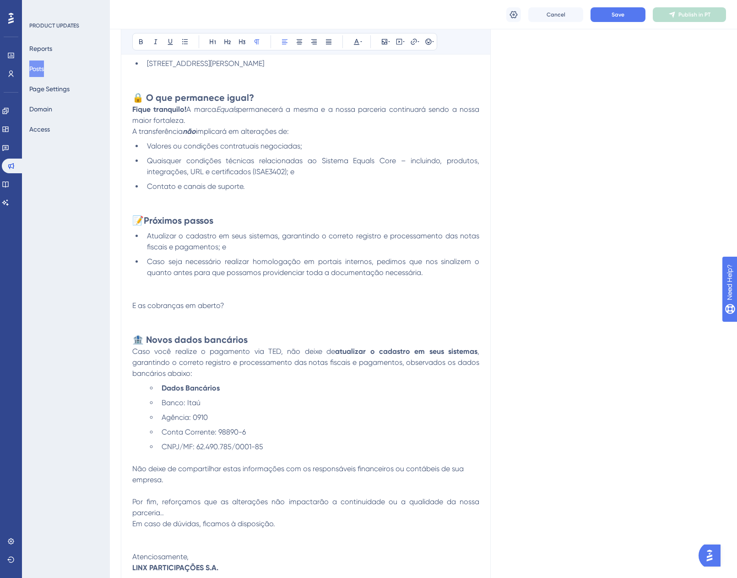
click at [134, 306] on span "E as cobranças em aberto?" at bounding box center [178, 305] width 92 height 9
drag, startPoint x: 239, startPoint y: 306, endPoint x: 124, endPoint y: 301, distance: 115.1
click at [124, 301] on div "🔄 Nosso CNPJ vai mudar! Bold Italic Underline Bullet Point Heading 1 Heading 2 …" at bounding box center [306, 210] width 370 height 748
click at [226, 44] on icon at bounding box center [227, 41] width 7 height 7
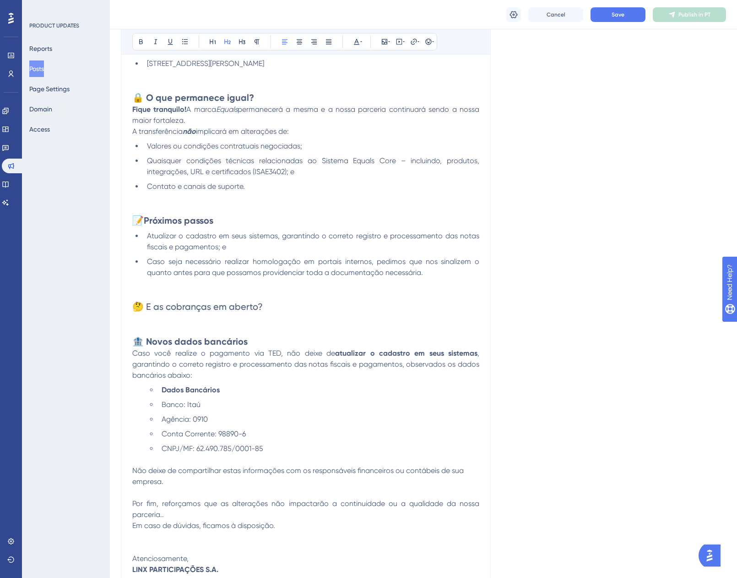
click at [275, 310] on h2 "🤔 E as cobranças em aberto?" at bounding box center [305, 306] width 347 height 13
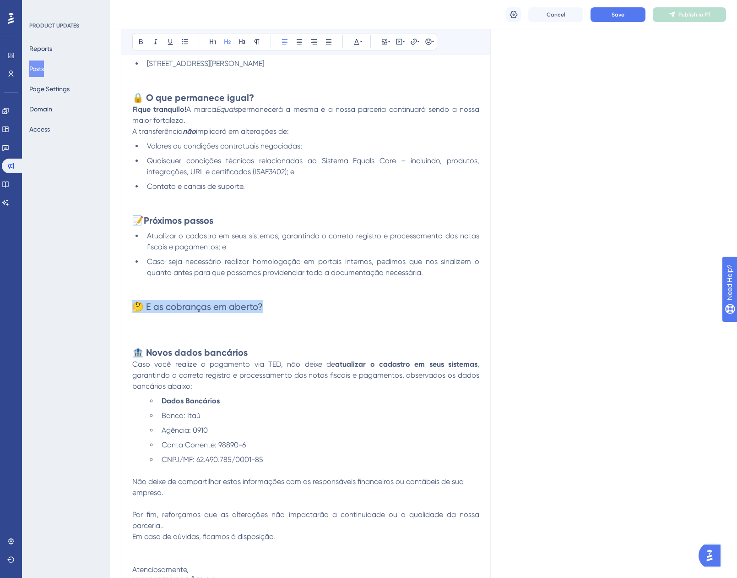
drag, startPoint x: 267, startPoint y: 308, endPoint x: 107, endPoint y: 305, distance: 160.3
click at [110, 305] on div "Performance Users Engagement Widgets Feedback Product Updates Knowledge Base AI…" at bounding box center [424, 209] width 628 height 1255
click at [142, 41] on icon at bounding box center [141, 41] width 4 height 5
click at [142, 323] on p at bounding box center [305, 318] width 347 height 11
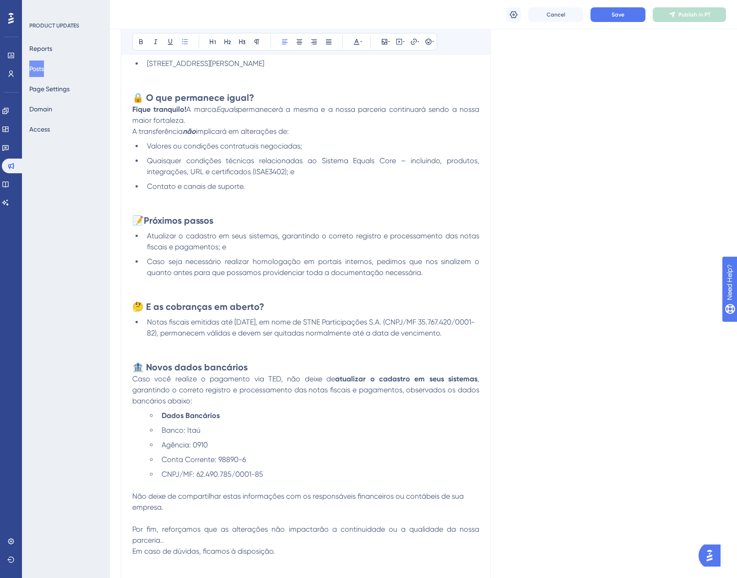
click at [147, 321] on li "Notas fiscais emitidas até [DATE], em nome de STNE Participações S.A. (CNPJ/MF …" at bounding box center [311, 328] width 336 height 22
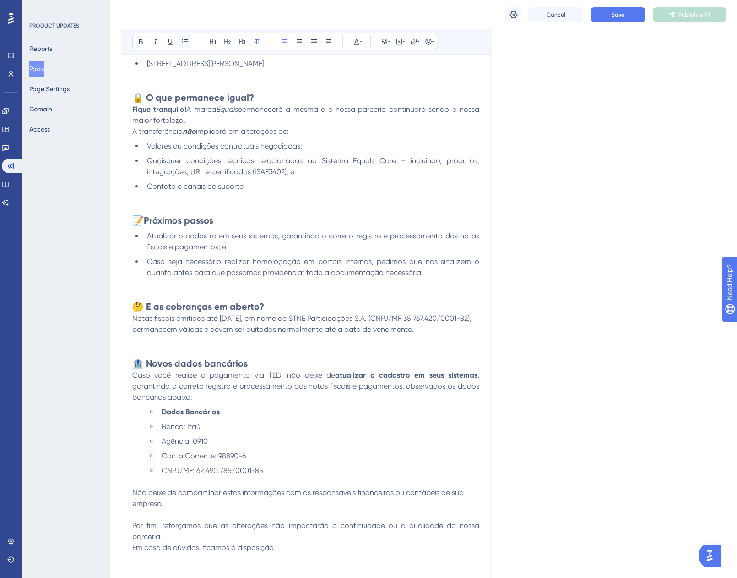
click at [188, 47] on button at bounding box center [185, 41] width 13 height 13
drag, startPoint x: 200, startPoint y: 338, endPoint x: 88, endPoint y: 320, distance: 113.3
click at [110, 320] on div "Performance Users Engagement Widgets Feedback Product Updates Knowledge Base AI…" at bounding box center [424, 215] width 628 height 1266
click at [327, 43] on icon at bounding box center [328, 41] width 7 height 7
click at [226, 335] on p "Notas fiscais emitidas até [DATE], em nome de STNE Participações S.A. (CNPJ/MF …" at bounding box center [305, 324] width 347 height 22
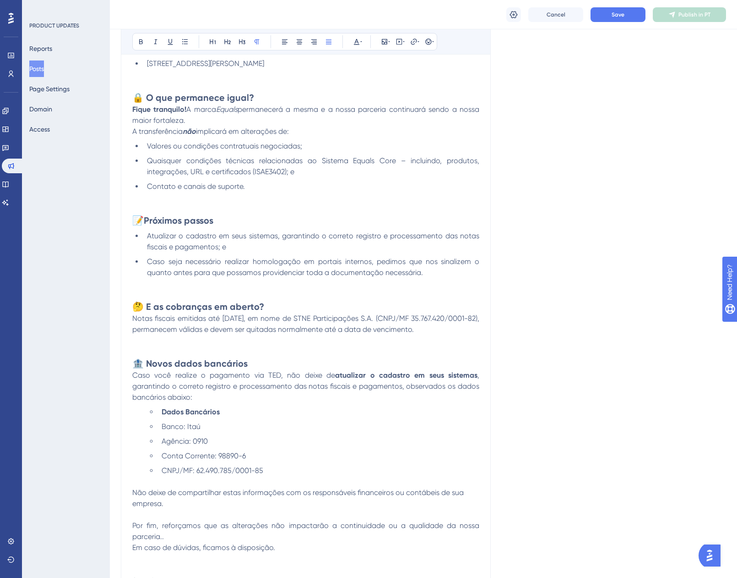
click at [226, 335] on p "Notas fiscais emitidas até [DATE], em nome de STNE Participações S.A. (CNPJ/MF …" at bounding box center [305, 324] width 347 height 22
drag, startPoint x: 207, startPoint y: 330, endPoint x: 279, endPoint y: 332, distance: 72.4
click at [279, 332] on span "Notas fiscais emitidas até [DATE], em nome de STNE Participações S.A. (CNPJ/MF …" at bounding box center [306, 324] width 349 height 20
click at [143, 42] on icon at bounding box center [140, 41] width 7 height 7
click at [607, 291] on div "Language Portuguese (Default) Insert an Image Delete 🔄 Nosso CNPJ vai mudar! Bo…" at bounding box center [424, 149] width 606 height 1019
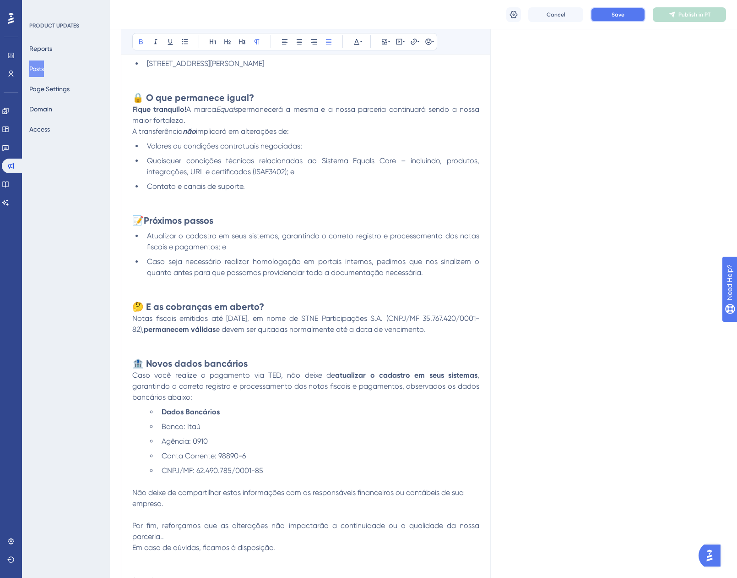
click at [612, 15] on span "Save" at bounding box center [618, 14] width 13 height 7
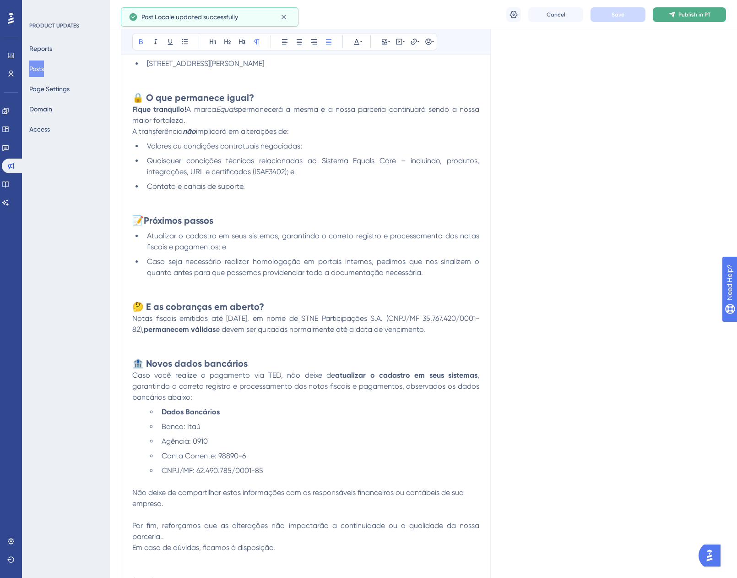
click at [665, 12] on button "Publish in PT" at bounding box center [689, 14] width 73 height 15
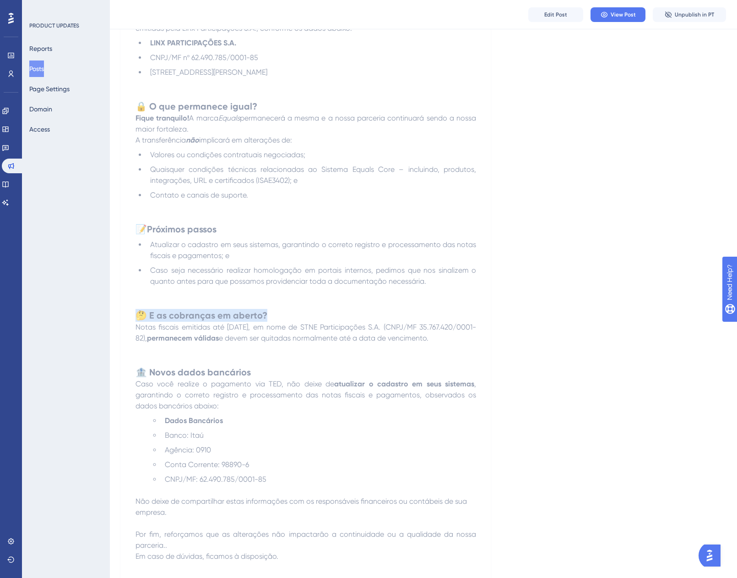
drag, startPoint x: 282, startPoint y: 315, endPoint x: 133, endPoint y: 316, distance: 149.3
click at [133, 316] on div "Comunicados 🔄 Nosso CNPJ vai mudar! [DATE] Olá cliente, tudo bem? Gostaríamos d…" at bounding box center [306, 229] width 370 height 786
copy strong "🤔 E as cobranças em aberto?"
click at [249, 388] on span "Caso você realize o pagamento via TED, não deixe de" at bounding box center [235, 383] width 199 height 9
drag, startPoint x: 252, startPoint y: 382, endPoint x: 129, endPoint y: 382, distance: 123.2
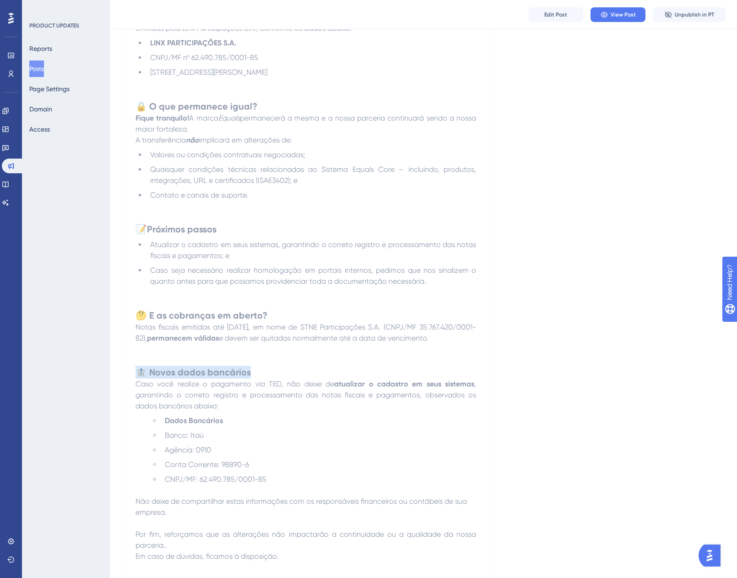
click at [129, 382] on div "Comunicados 🔄 Nosso CNPJ vai mudar! [DATE] Olá cliente, tudo bem? Gostaríamos d…" at bounding box center [306, 229] width 370 height 786
copy strong "🏦 Novos dados bancários"
click at [9, 108] on icon at bounding box center [5, 110] width 7 height 7
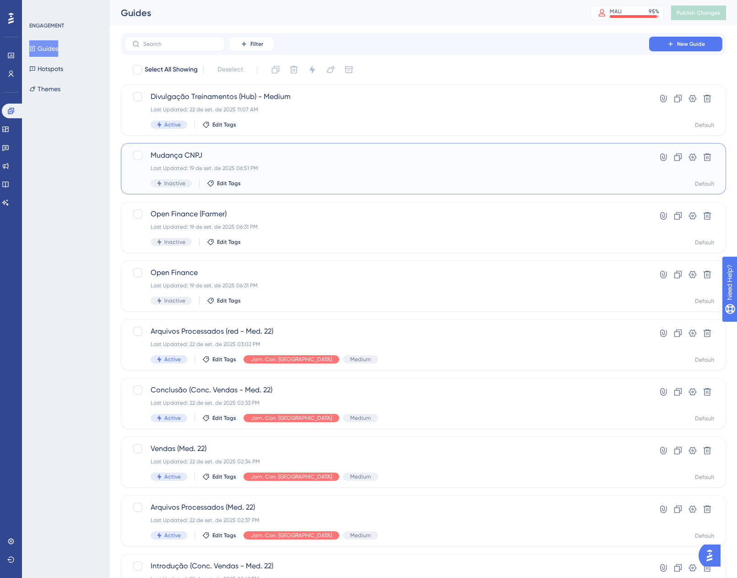
click at [313, 168] on div "Last Updated: 19 de set. de 2025 06:51 PM" at bounding box center [387, 167] width 473 height 7
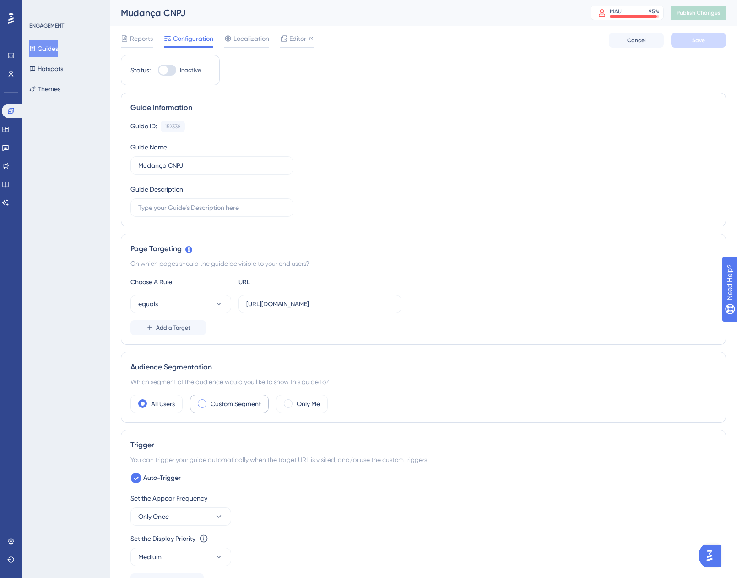
click at [227, 397] on div "Custom Segment" at bounding box center [229, 403] width 79 height 18
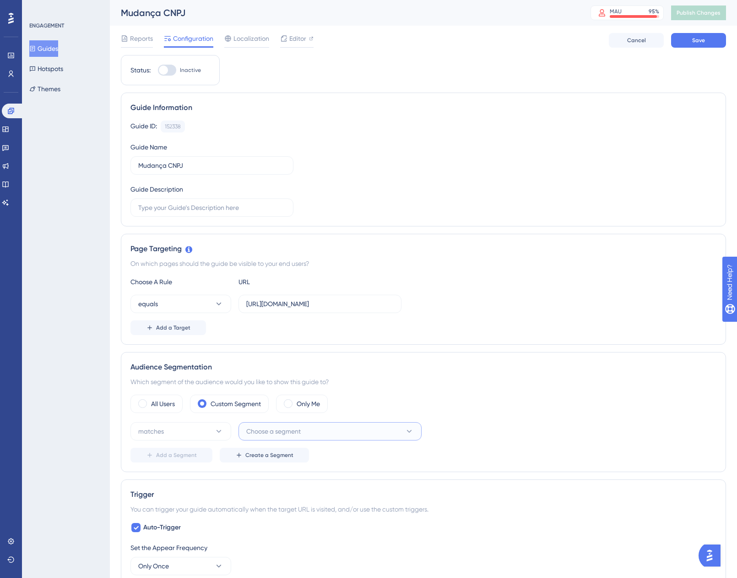
click at [277, 431] on span "Choose a segment" at bounding box center [273, 431] width 55 height 11
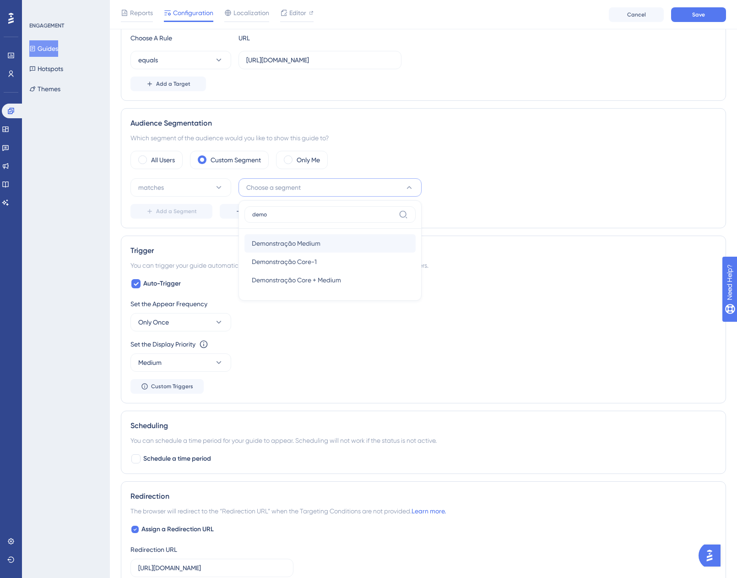
type input "demo"
click at [327, 246] on div "Demonstração Medium Demonstração Medium" at bounding box center [330, 243] width 157 height 18
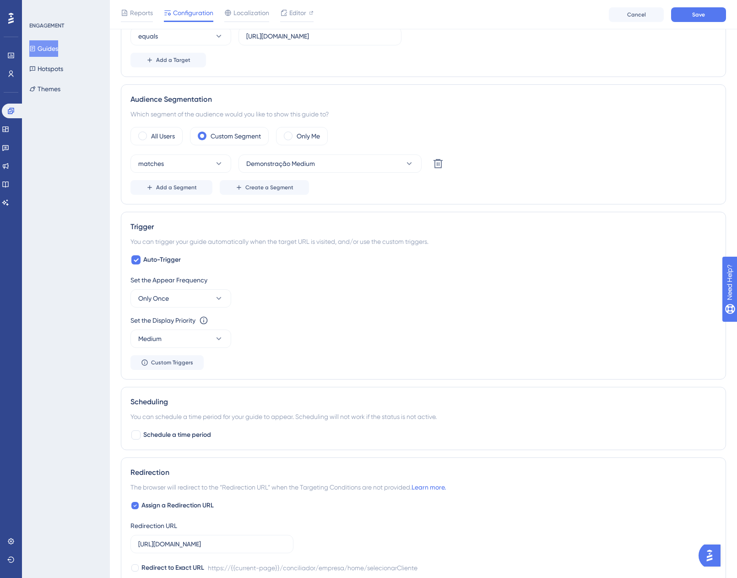
scroll to position [293, 0]
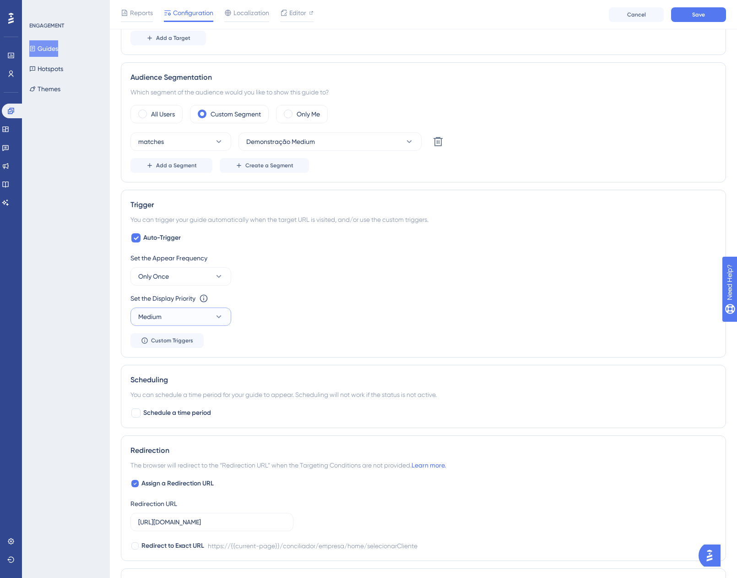
click at [192, 321] on button "Medium" at bounding box center [181, 316] width 101 height 18
click at [164, 404] on span "Highest" at bounding box center [155, 399] width 22 height 11
click at [284, 341] on div "Set the Appear Frequency Only Once Set the Display Priority This option will se…" at bounding box center [424, 299] width 586 height 95
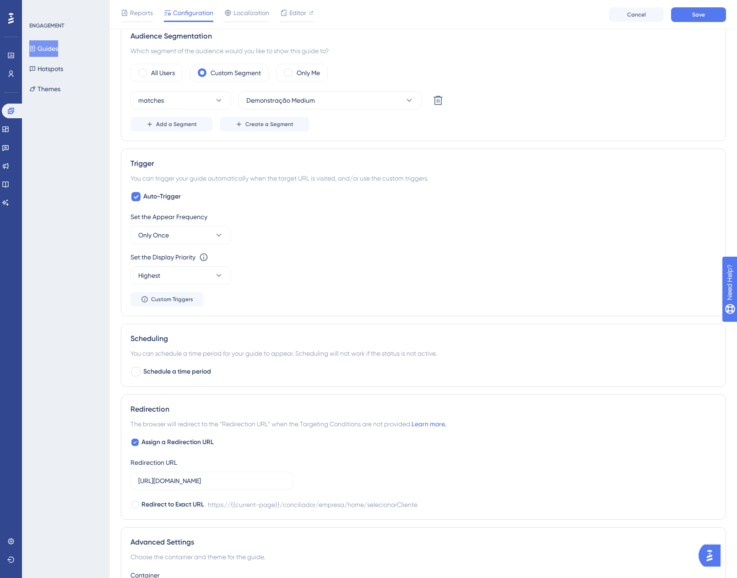
scroll to position [385, 0]
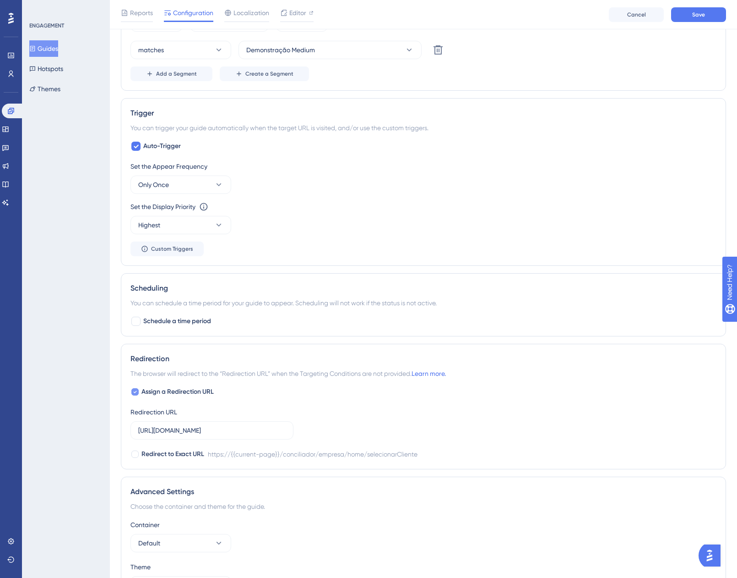
click at [179, 393] on span "Assign a Redirection URL" at bounding box center [178, 391] width 72 height 11
checkbox input "false"
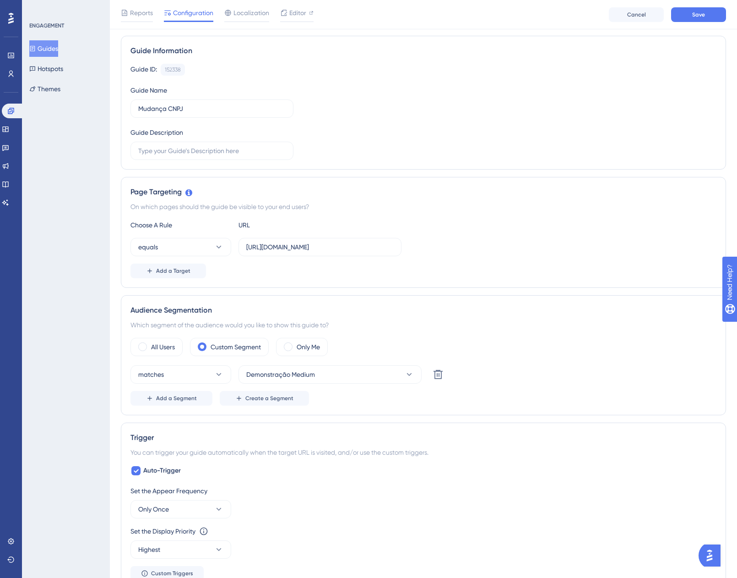
scroll to position [18, 0]
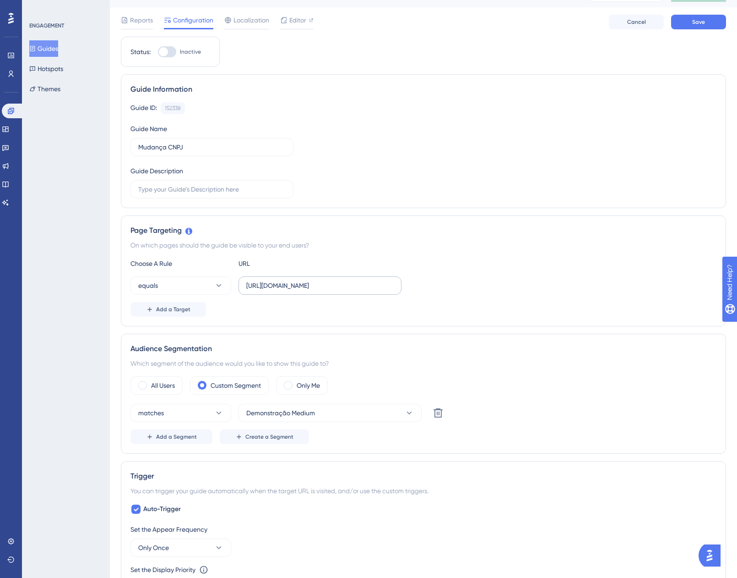
drag, startPoint x: 344, startPoint y: 291, endPoint x: 400, endPoint y: 289, distance: 56.8
click at [400, 289] on label "[URL][DOMAIN_NAME]" at bounding box center [320, 285] width 163 height 18
click at [394, 289] on input "[URL][DOMAIN_NAME]" at bounding box center [319, 285] width 147 height 10
click at [202, 288] on button "equals" at bounding box center [181, 285] width 101 height 18
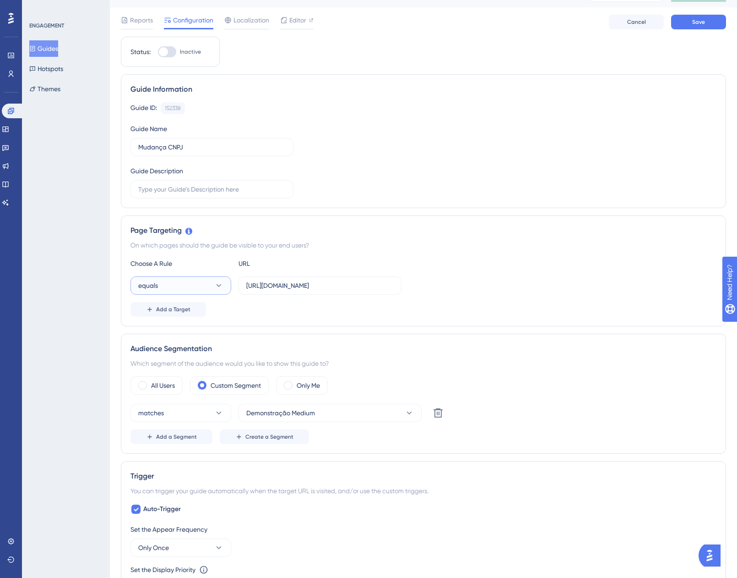
scroll to position [0, 0]
click at [187, 349] on div "contains contains" at bounding box center [181, 350] width 74 height 18
drag, startPoint x: 270, startPoint y: 285, endPoint x: 226, endPoint y: 286, distance: 44.0
click at [226, 286] on div "contains [URL][DOMAIN_NAME]" at bounding box center [266, 285] width 271 height 18
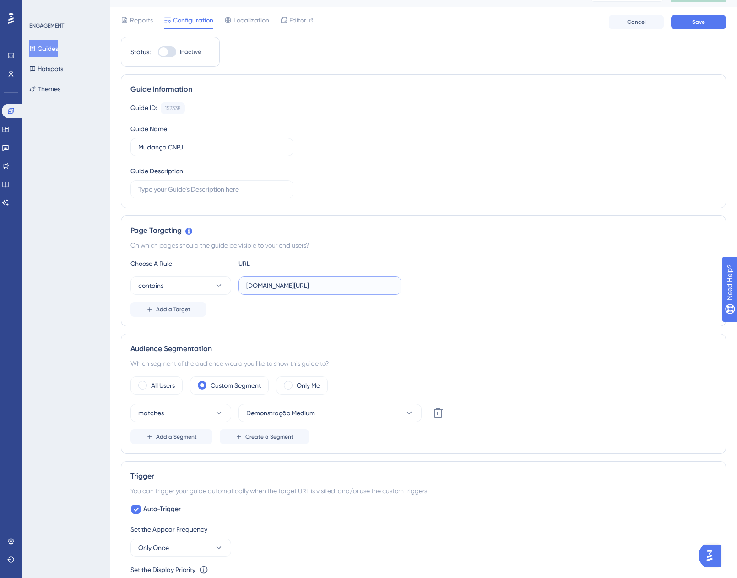
drag, startPoint x: 303, startPoint y: 286, endPoint x: 493, endPoint y: 289, distance: 190.1
click at [492, 289] on div "contains [DOMAIN_NAME][URL]" at bounding box center [424, 285] width 586 height 18
type input "[DOMAIN_NAME]"
click at [495, 260] on div "Choose A Rule URL" at bounding box center [424, 263] width 586 height 11
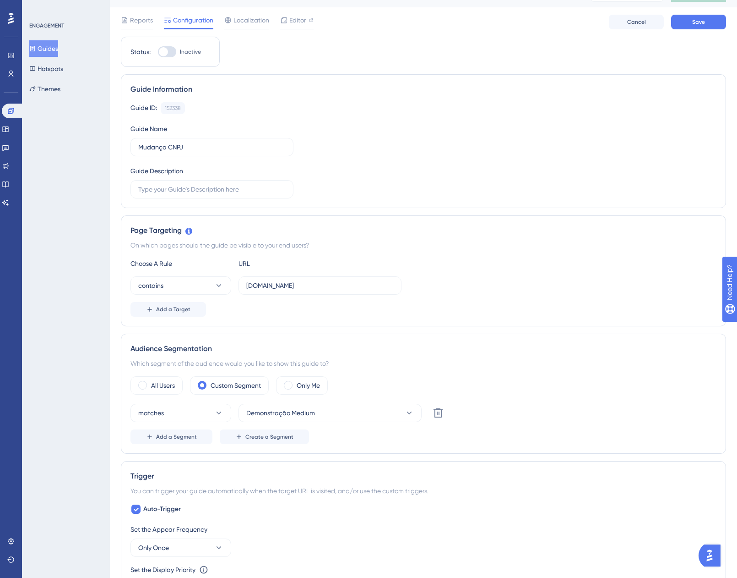
click at [167, 60] on div "Status: Inactive" at bounding box center [170, 52] width 99 height 30
click at [169, 52] on div at bounding box center [167, 51] width 18 height 11
click at [158, 52] on input "Inactive" at bounding box center [158, 52] width 0 height 0
checkbox input "true"
click at [711, 22] on button "Save" at bounding box center [698, 22] width 55 height 15
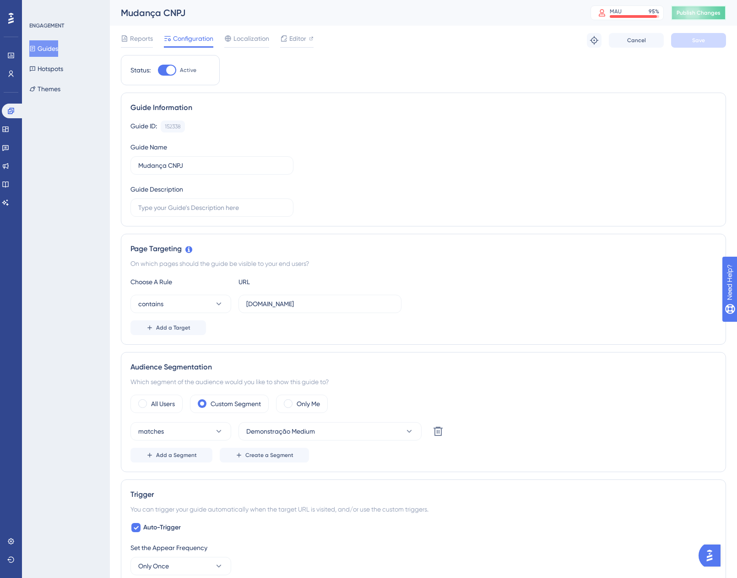
click at [684, 10] on span "Publish Changes" at bounding box center [699, 12] width 44 height 7
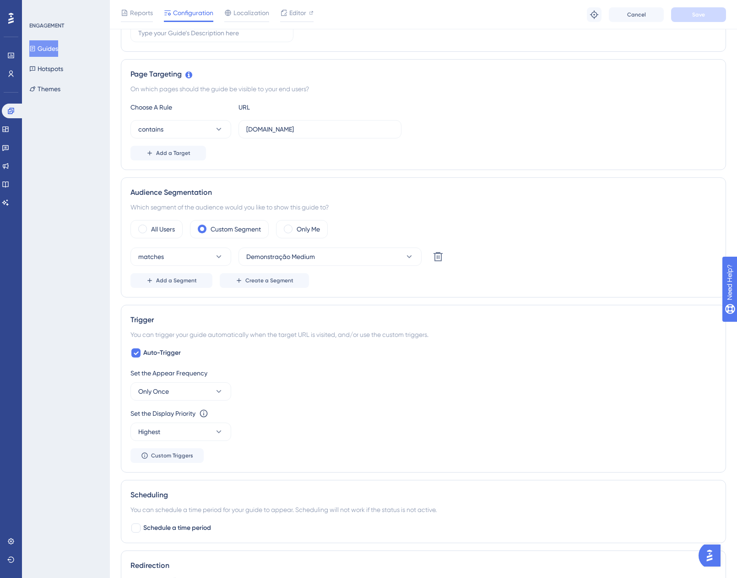
scroll to position [183, 0]
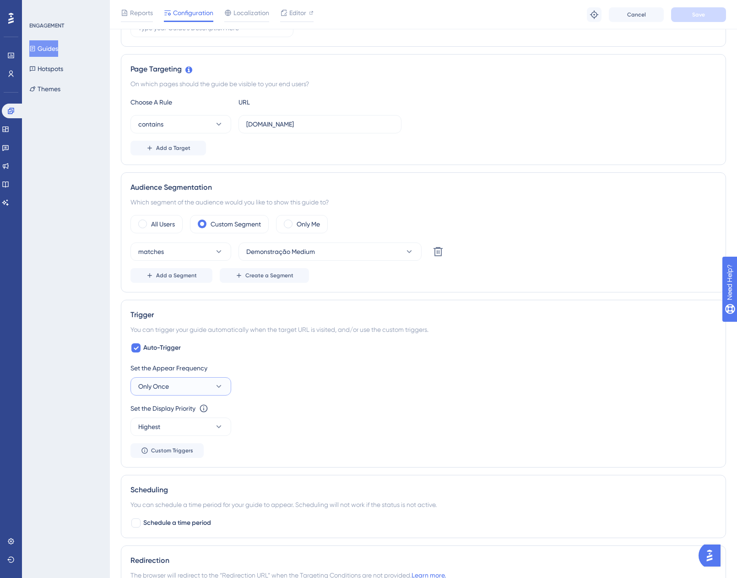
click at [191, 382] on button "Only Once" at bounding box center [181, 386] width 101 height 18
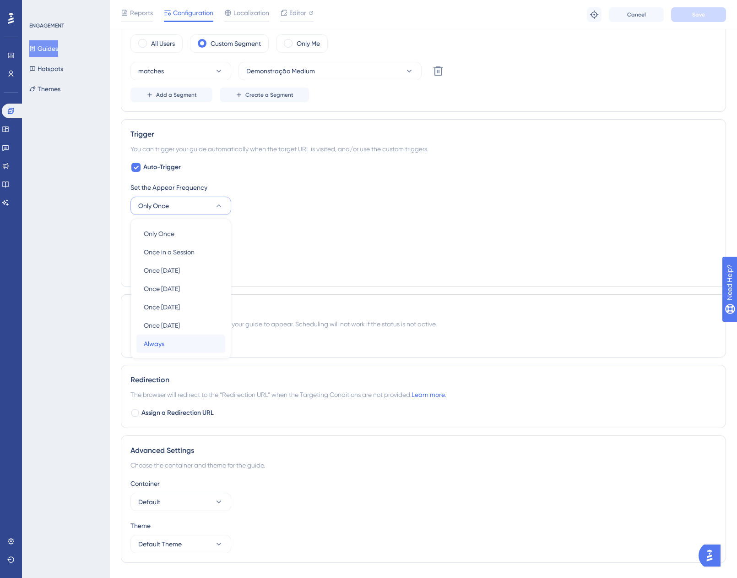
click at [175, 342] on div "Always Always" at bounding box center [181, 343] width 74 height 18
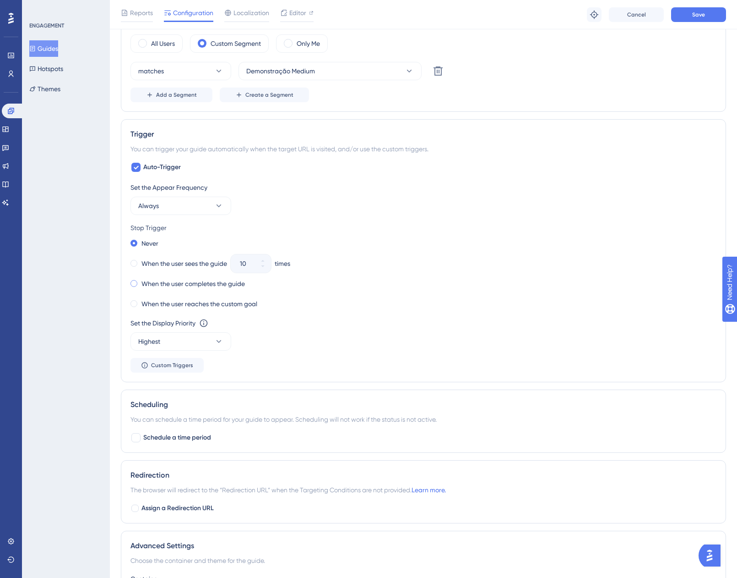
click at [206, 285] on label "When the user completes the guide" at bounding box center [194, 283] width 104 height 11
click at [186, 263] on label "When the user sees the guide" at bounding box center [185, 263] width 86 height 11
click at [251, 263] on input "10" at bounding box center [246, 263] width 13 height 11
click at [244, 263] on input "10" at bounding box center [246, 263] width 13 height 11
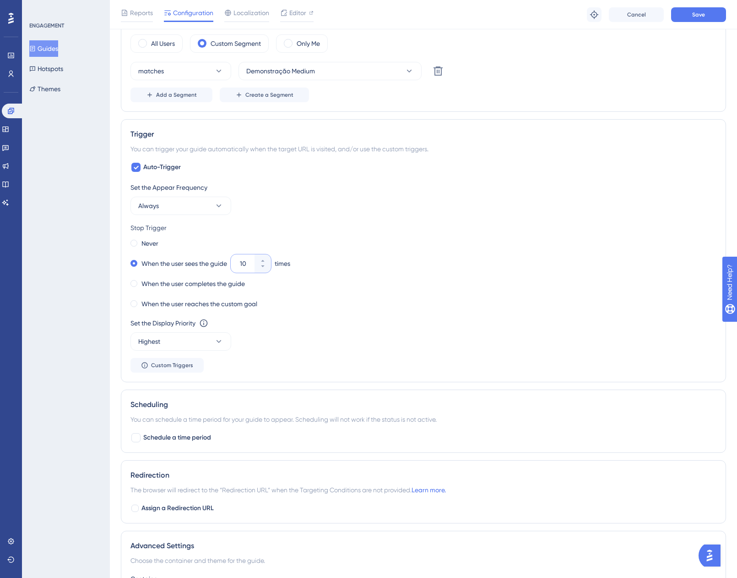
click at [244, 263] on input "10" at bounding box center [246, 263] width 13 height 11
type input "5"
click at [400, 269] on div "When the user sees the guide 5 times" at bounding box center [424, 263] width 586 height 13
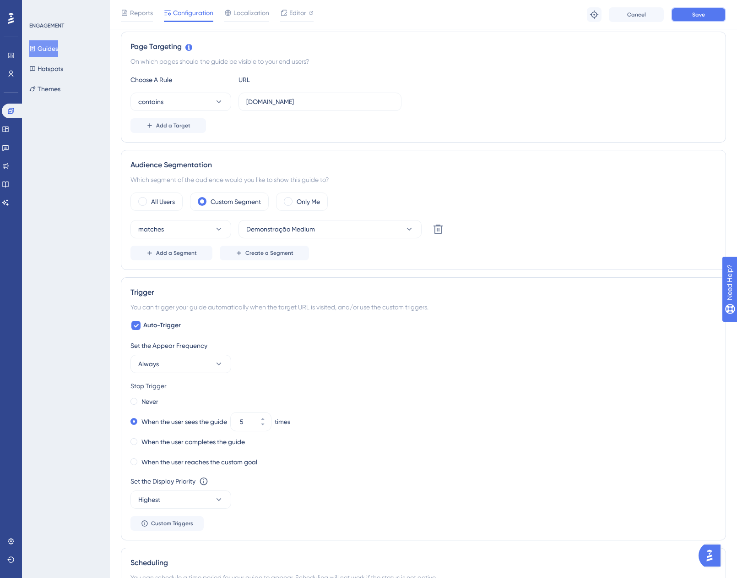
click at [699, 16] on span "Save" at bounding box center [699, 14] width 13 height 7
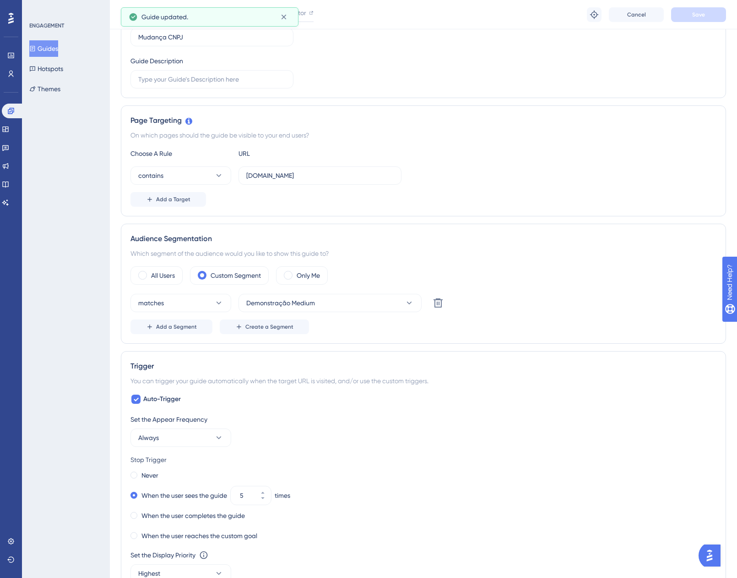
scroll to position [0, 0]
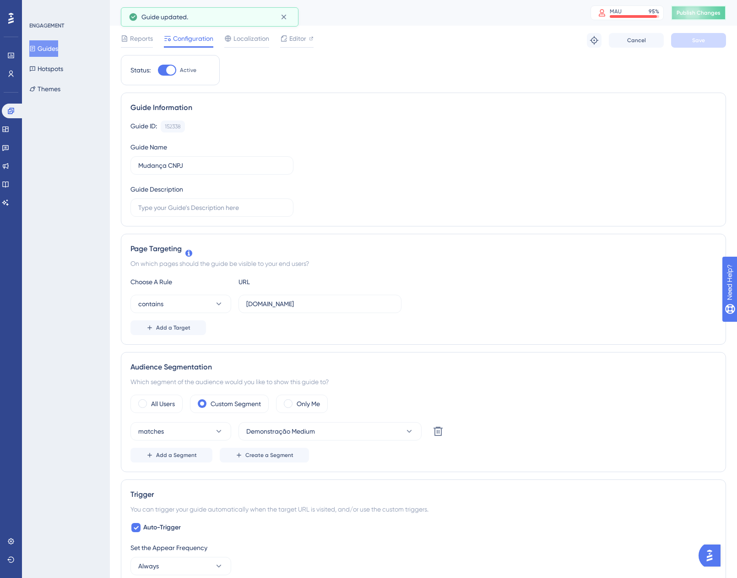
click at [712, 19] on button "Publish Changes" at bounding box center [698, 12] width 55 height 15
click at [284, 33] on div at bounding box center [283, 38] width 7 height 11
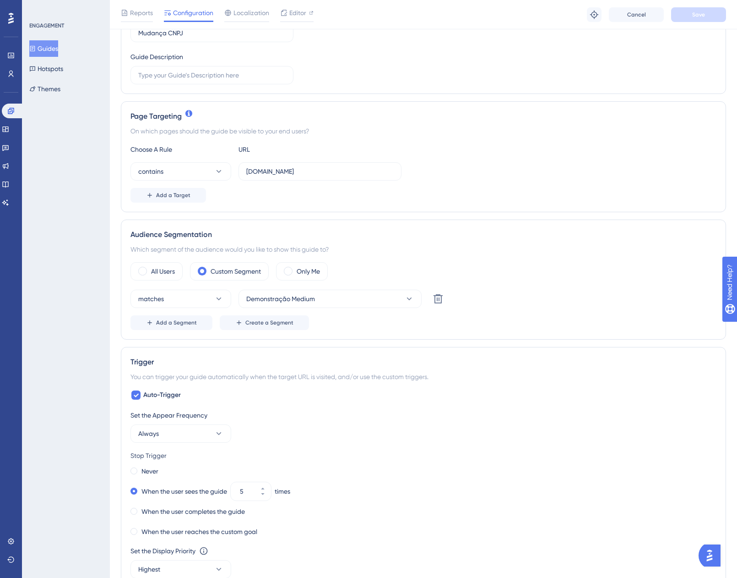
scroll to position [137, 0]
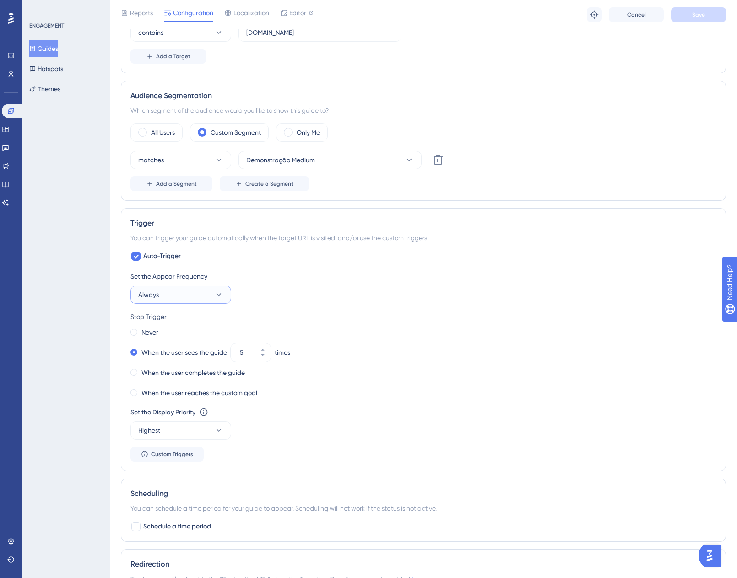
click at [201, 292] on button "Always" at bounding box center [181, 294] width 101 height 18
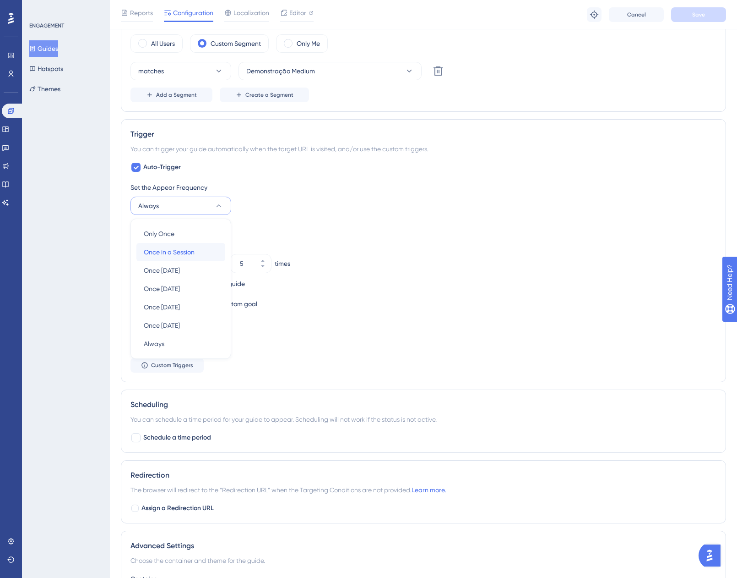
click at [215, 250] on div "Once in a Session Once in a Session" at bounding box center [181, 252] width 74 height 18
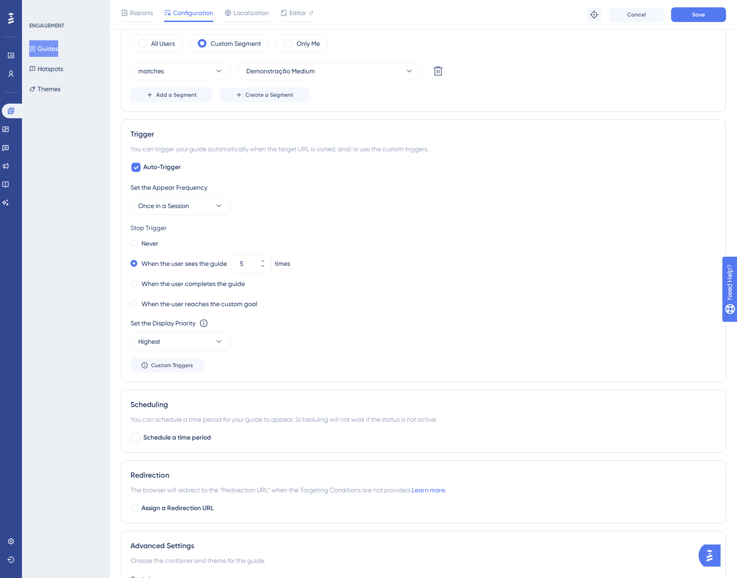
click at [370, 203] on div "Set the Appear Frequency Once in a Session" at bounding box center [424, 198] width 586 height 33
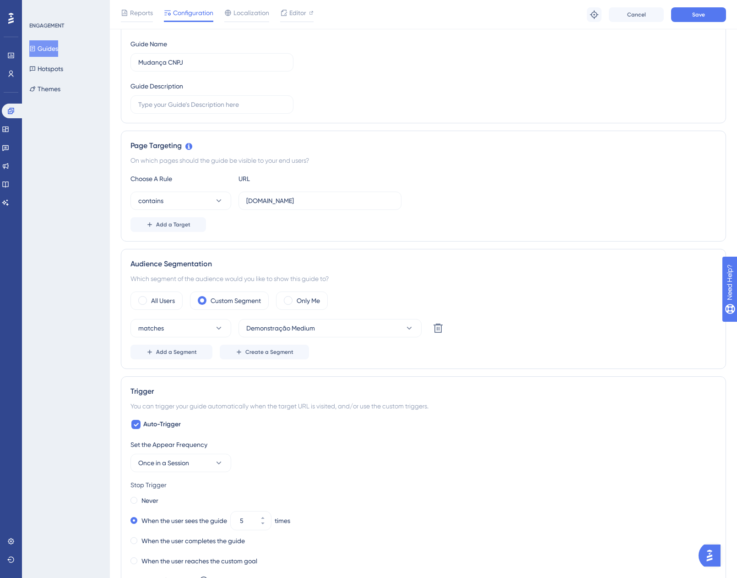
scroll to position [89, 0]
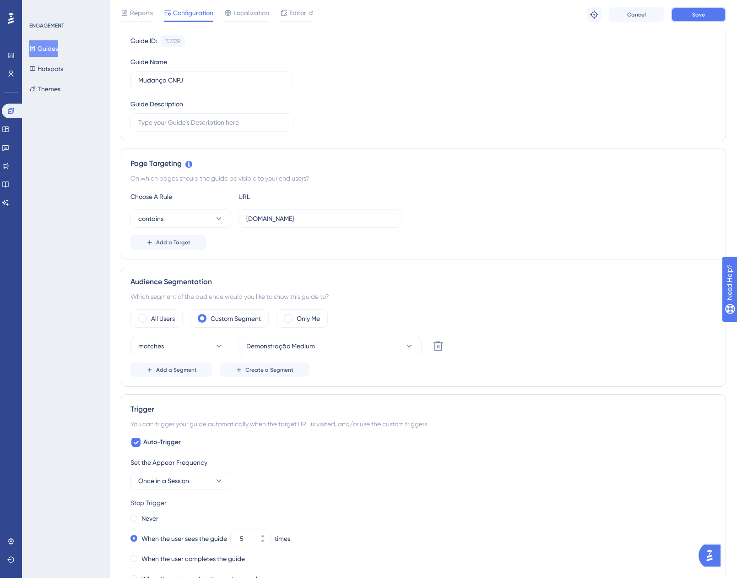
click at [704, 12] on span "Save" at bounding box center [699, 14] width 13 height 7
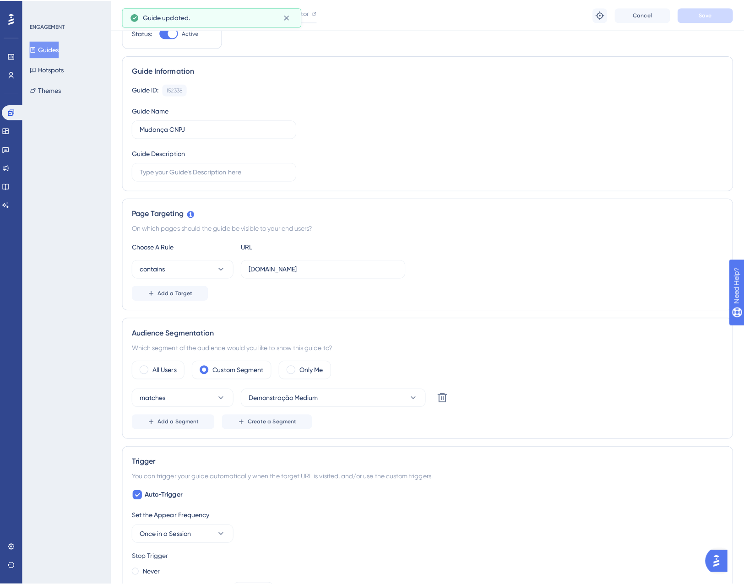
scroll to position [0, 0]
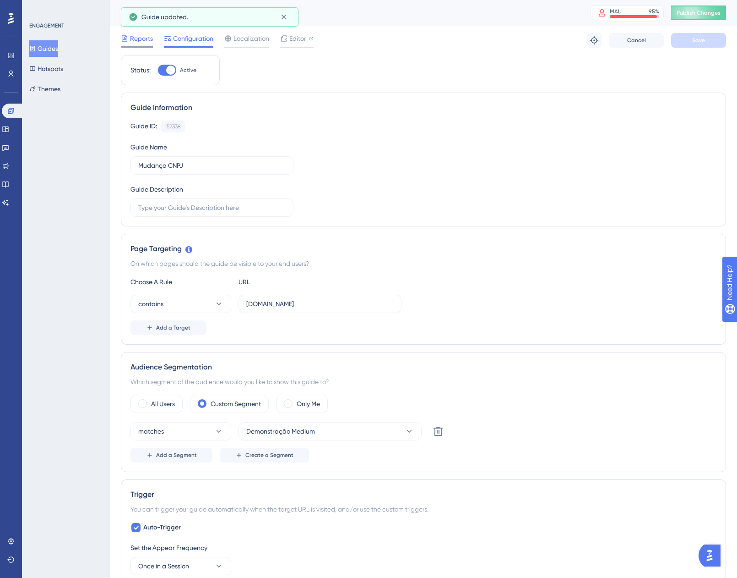
click at [144, 42] on span "Reports" at bounding box center [141, 38] width 23 height 11
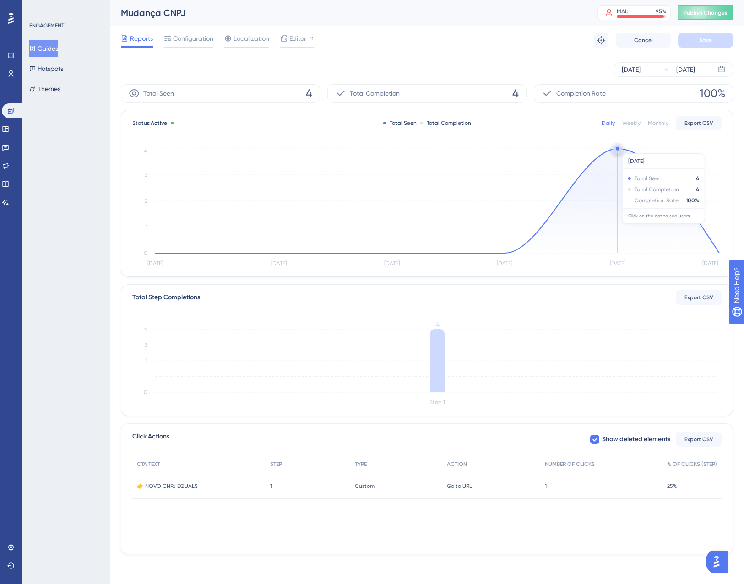
click at [618, 149] on circle at bounding box center [617, 148] width 3 height 3
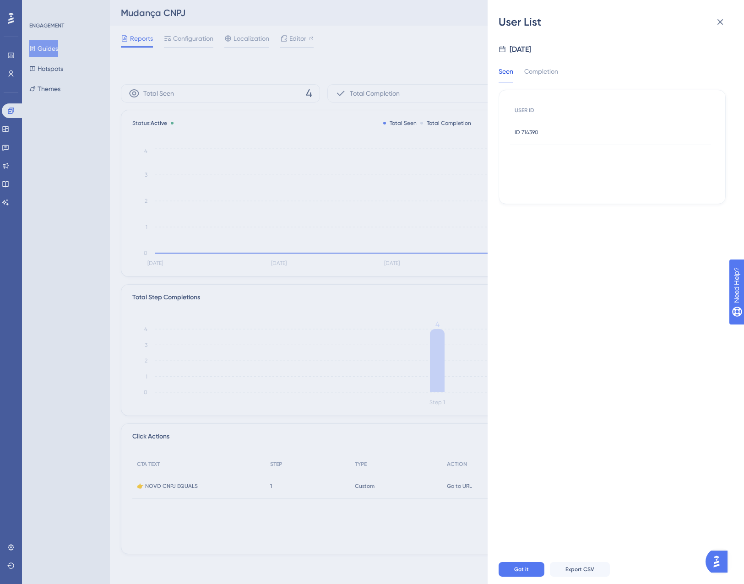
click at [534, 138] on div "ID 714390 ID 714390" at bounding box center [527, 133] width 24 height 26
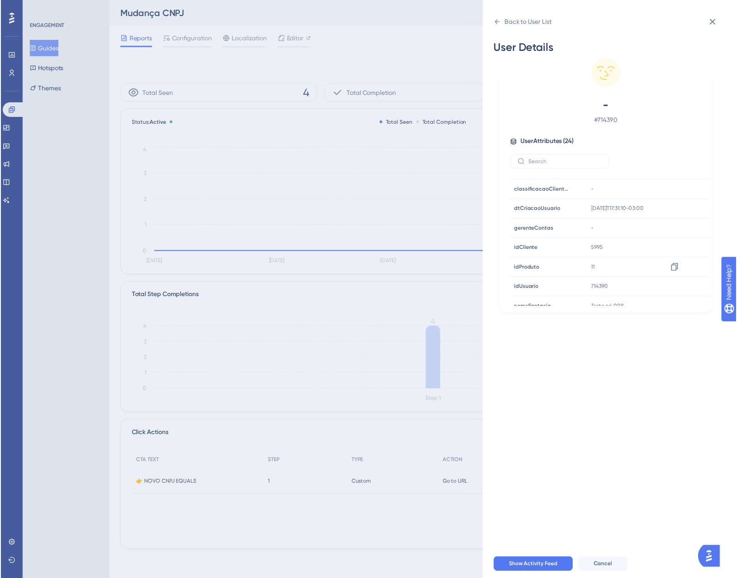
scroll to position [338, 0]
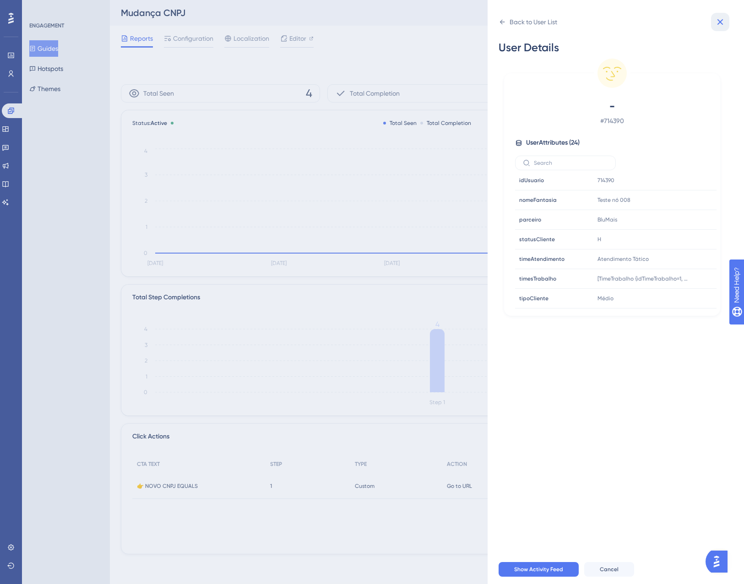
click at [718, 25] on icon at bounding box center [720, 21] width 11 height 11
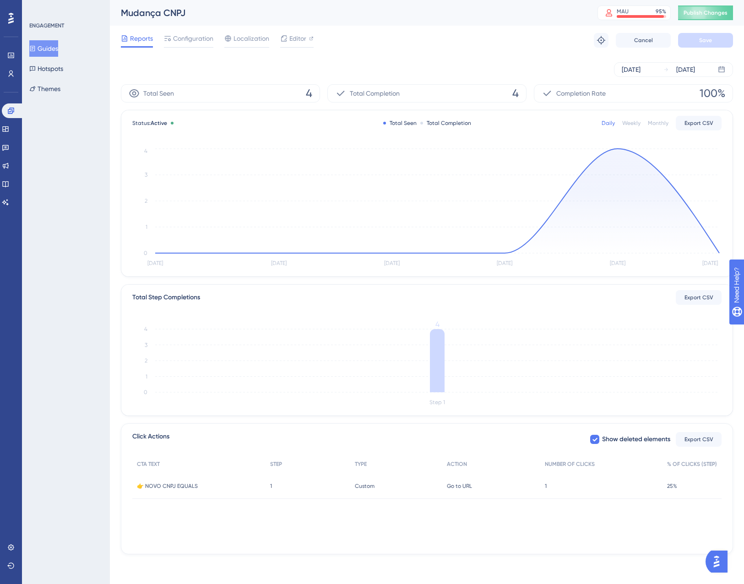
click at [502, 41] on div "Reports Configuration Localization Editor Troubleshoot Cancel Save" at bounding box center [427, 40] width 612 height 29
click at [250, 43] on span "Localization" at bounding box center [252, 38] width 36 height 11
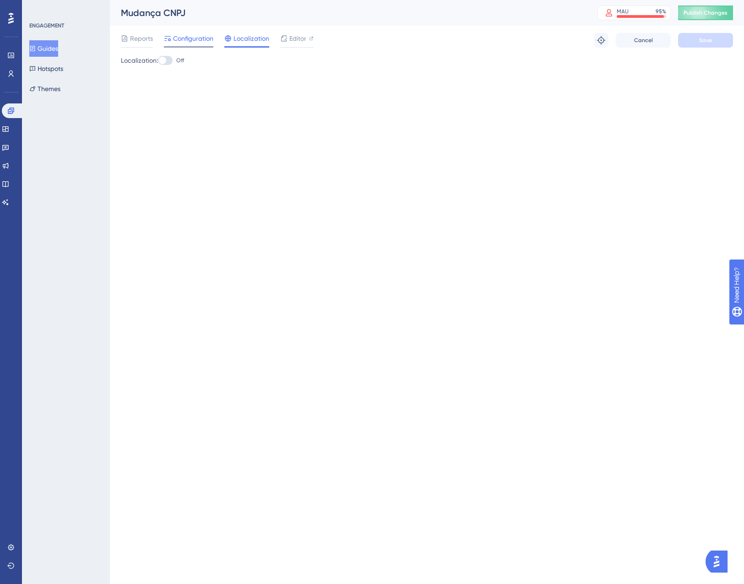
click at [188, 45] on div "Configuration" at bounding box center [188, 40] width 49 height 15
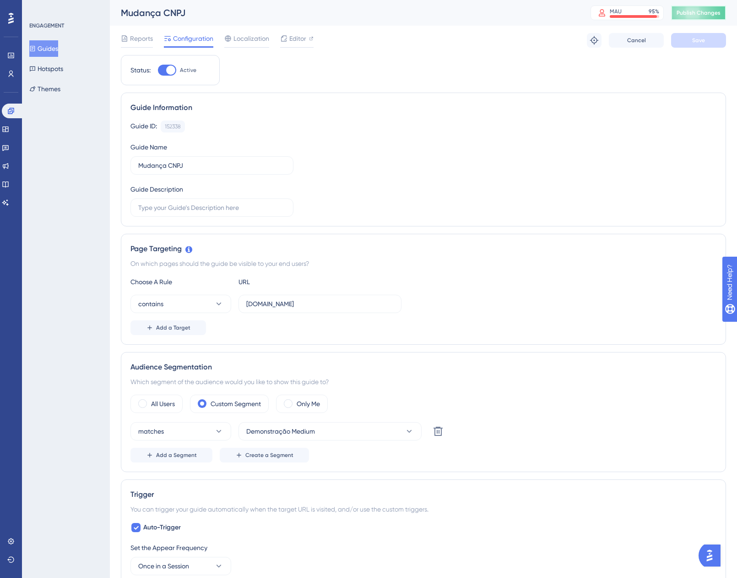
click at [709, 15] on span "Publish Changes" at bounding box center [699, 12] width 44 height 7
